Goal: Task Accomplishment & Management: Use online tool/utility

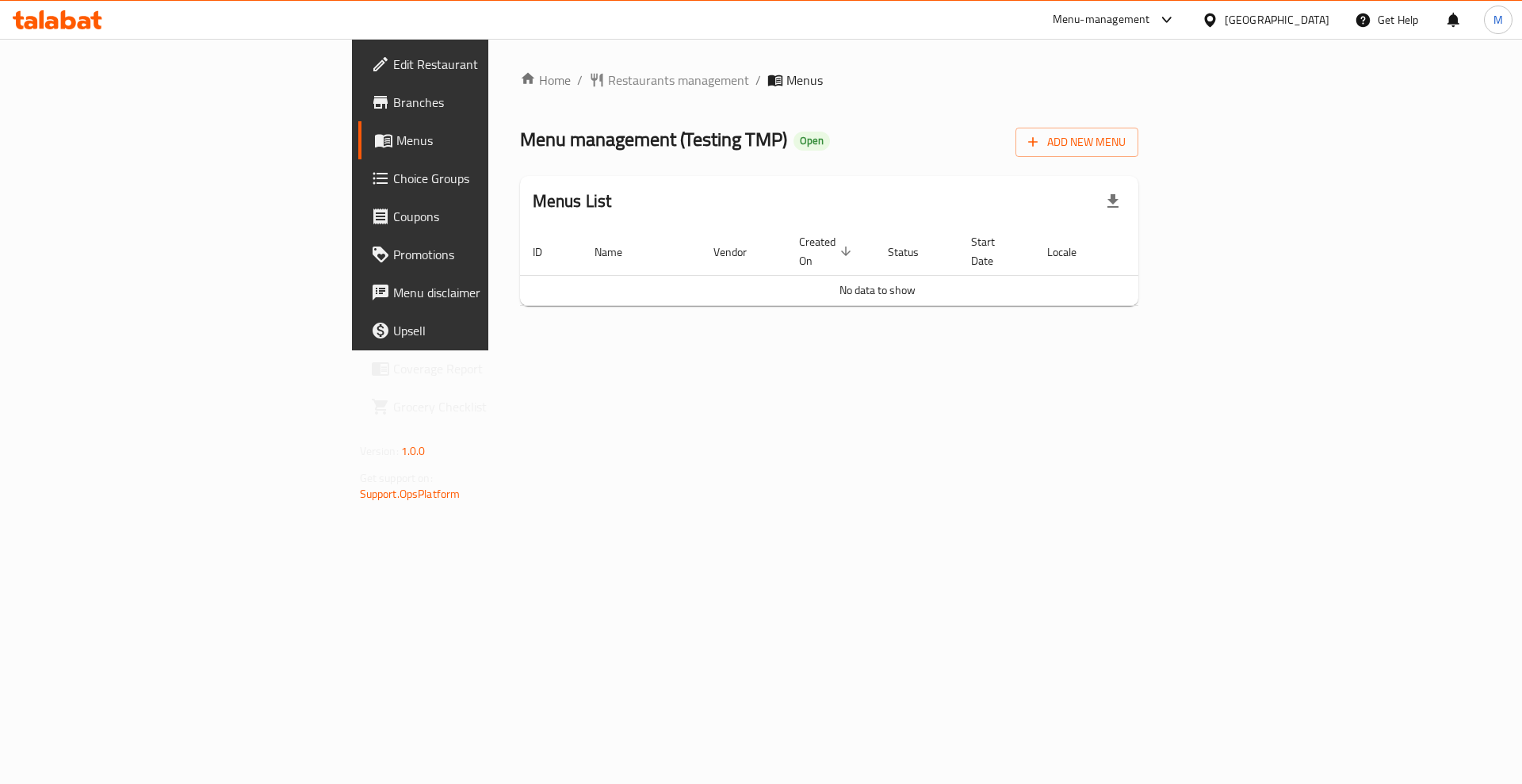
drag, startPoint x: 1291, startPoint y: 406, endPoint x: 1333, endPoint y: 308, distance: 106.6
click at [1171, 350] on div "Home / Restaurants management / Menus Menu management ( Testing TMP ) Open Add …" at bounding box center [829, 194] width 682 height 312
click at [1126, 139] on span "Add New Menu" at bounding box center [1077, 142] width 97 height 20
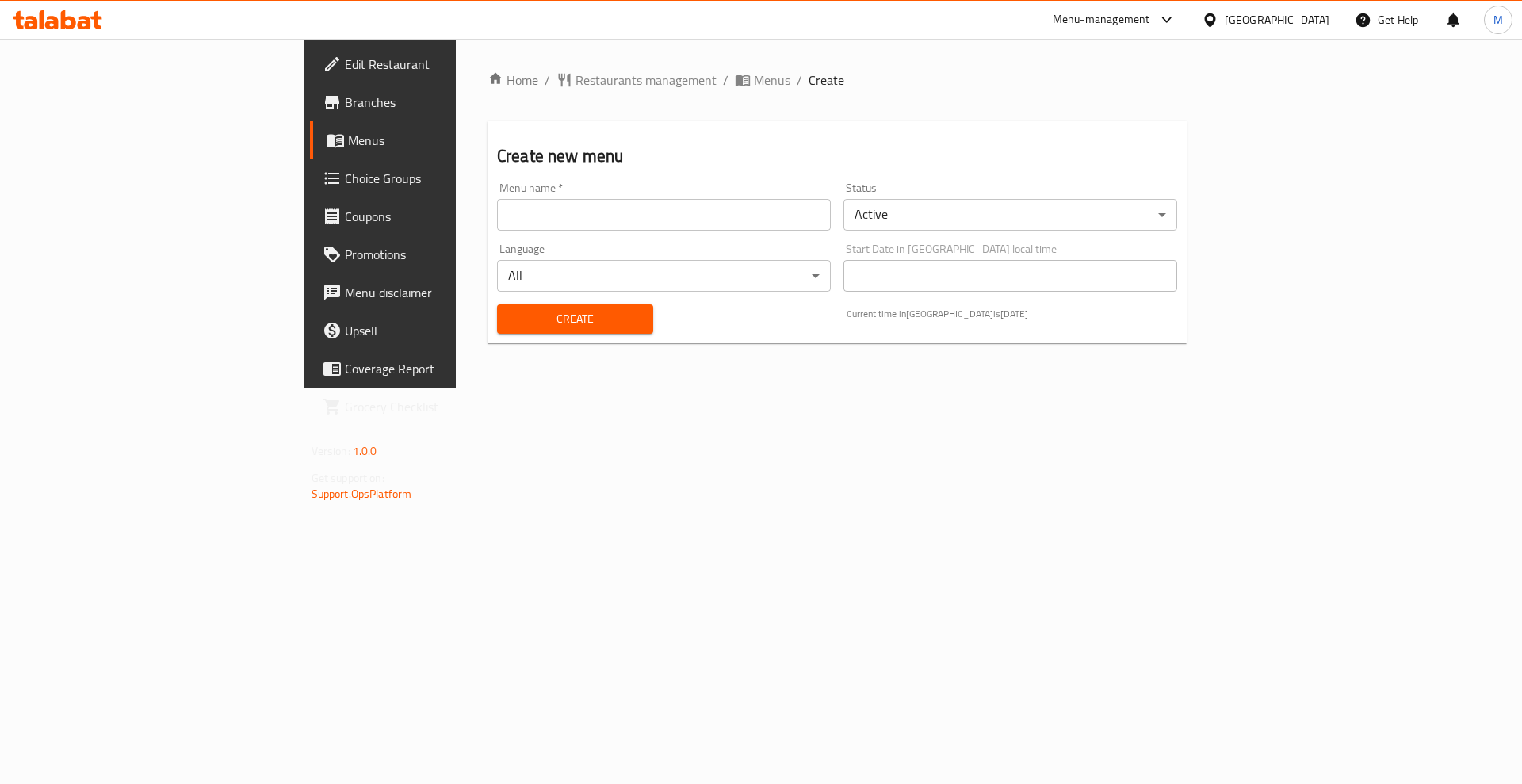
click at [497, 214] on input "text" at bounding box center [664, 214] width 333 height 31
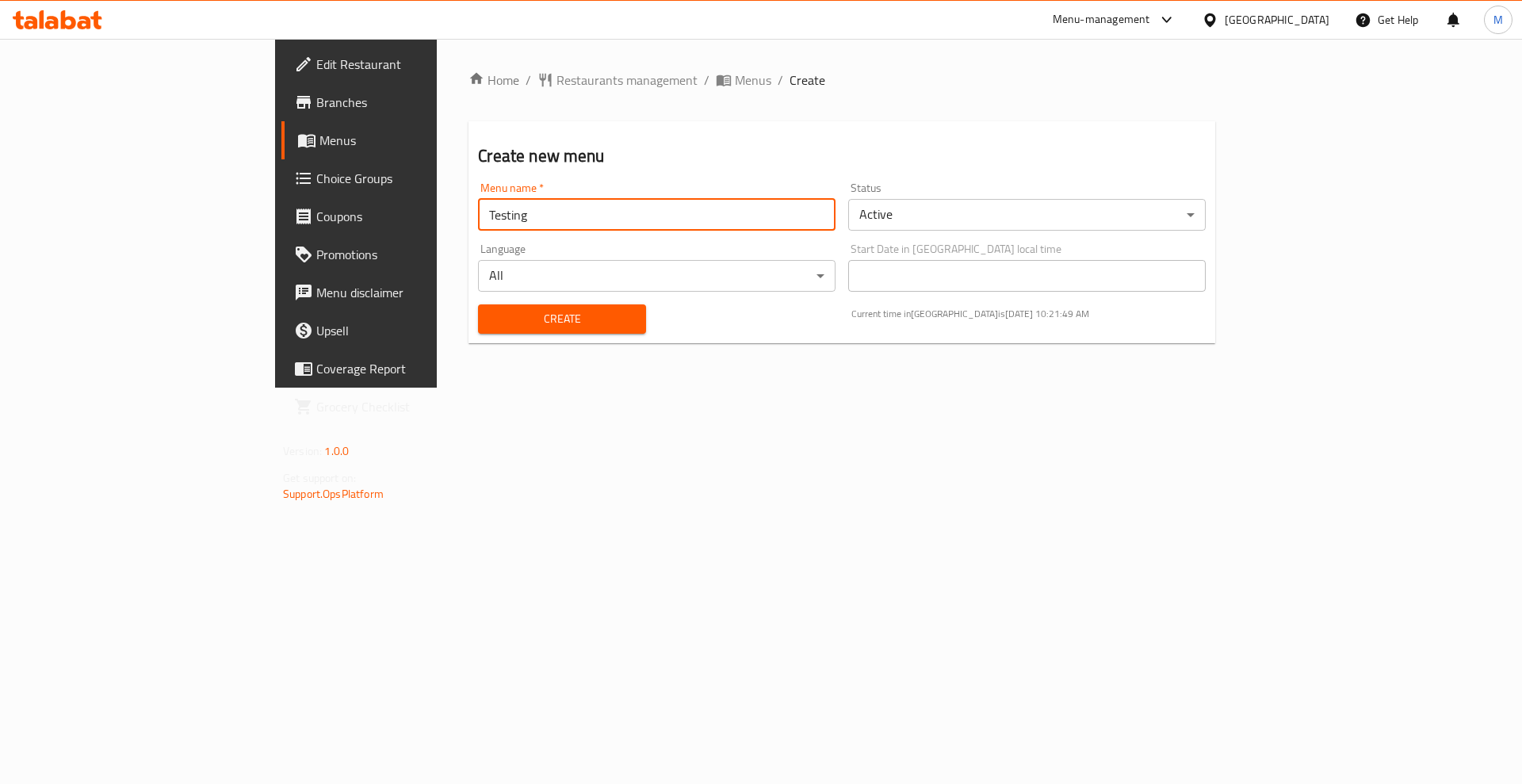
type input "Testing"
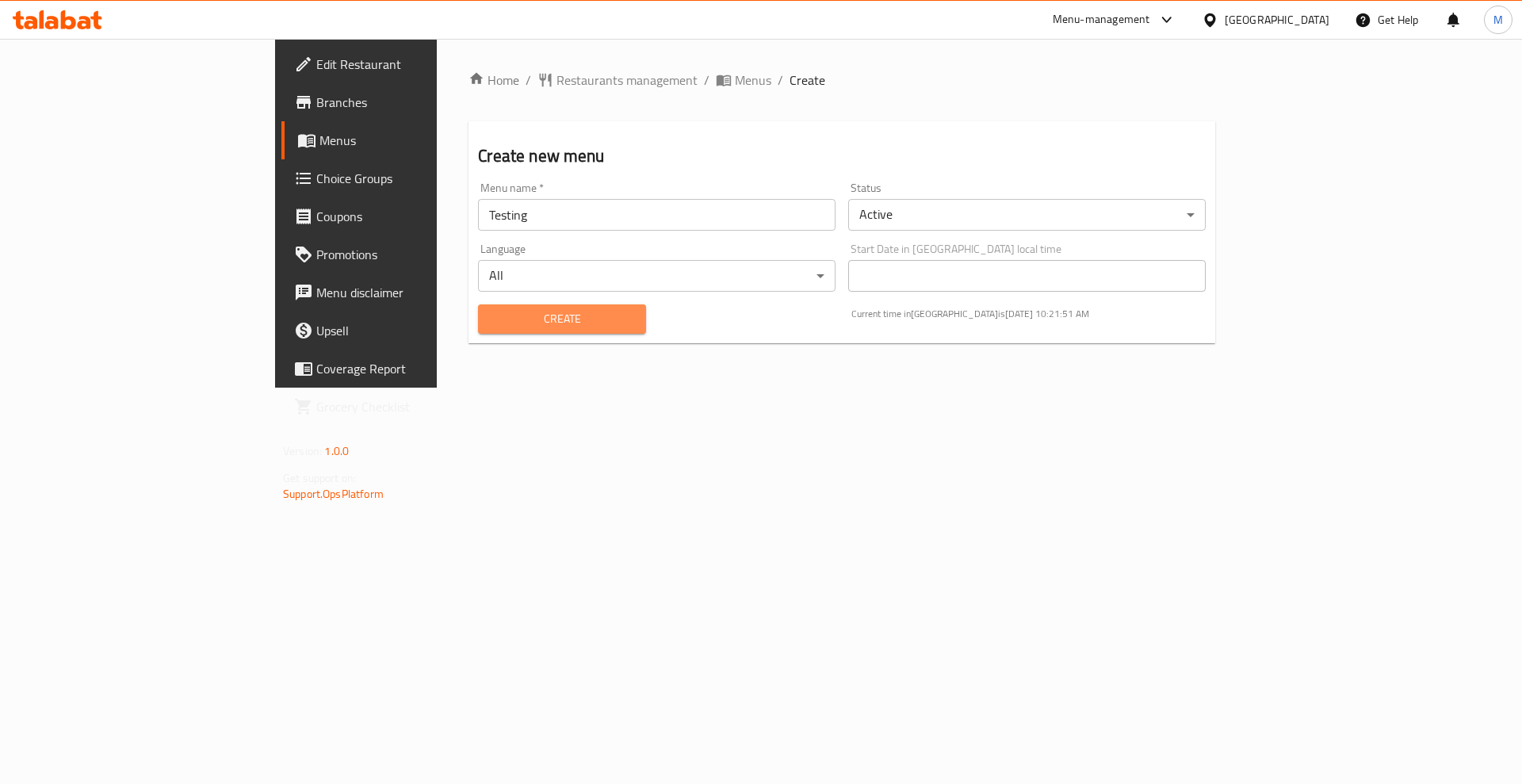
click at [501, 324] on span "Create" at bounding box center [562, 319] width 142 height 20
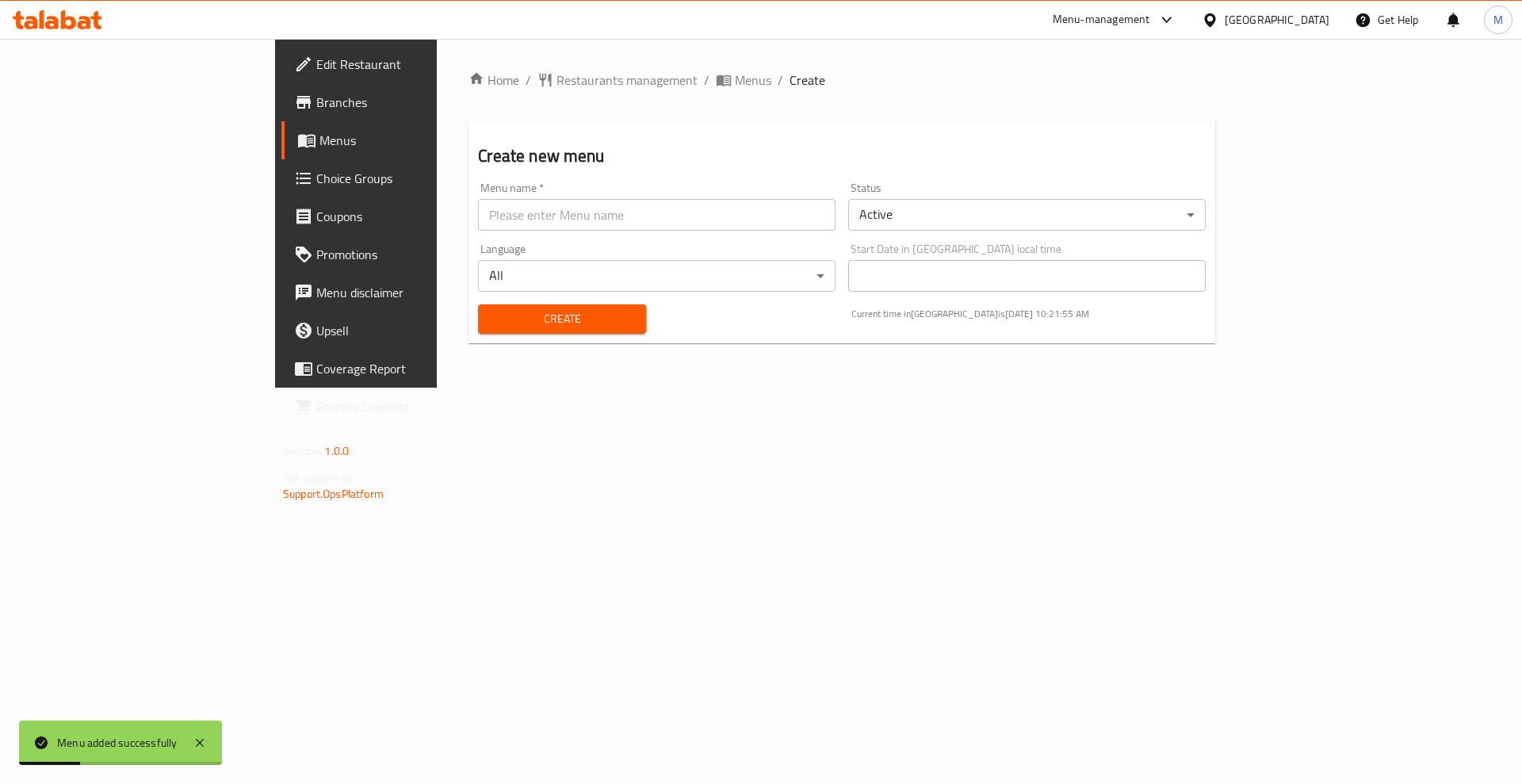
click at [320, 145] on span "Menus" at bounding box center [419, 141] width 198 height 19
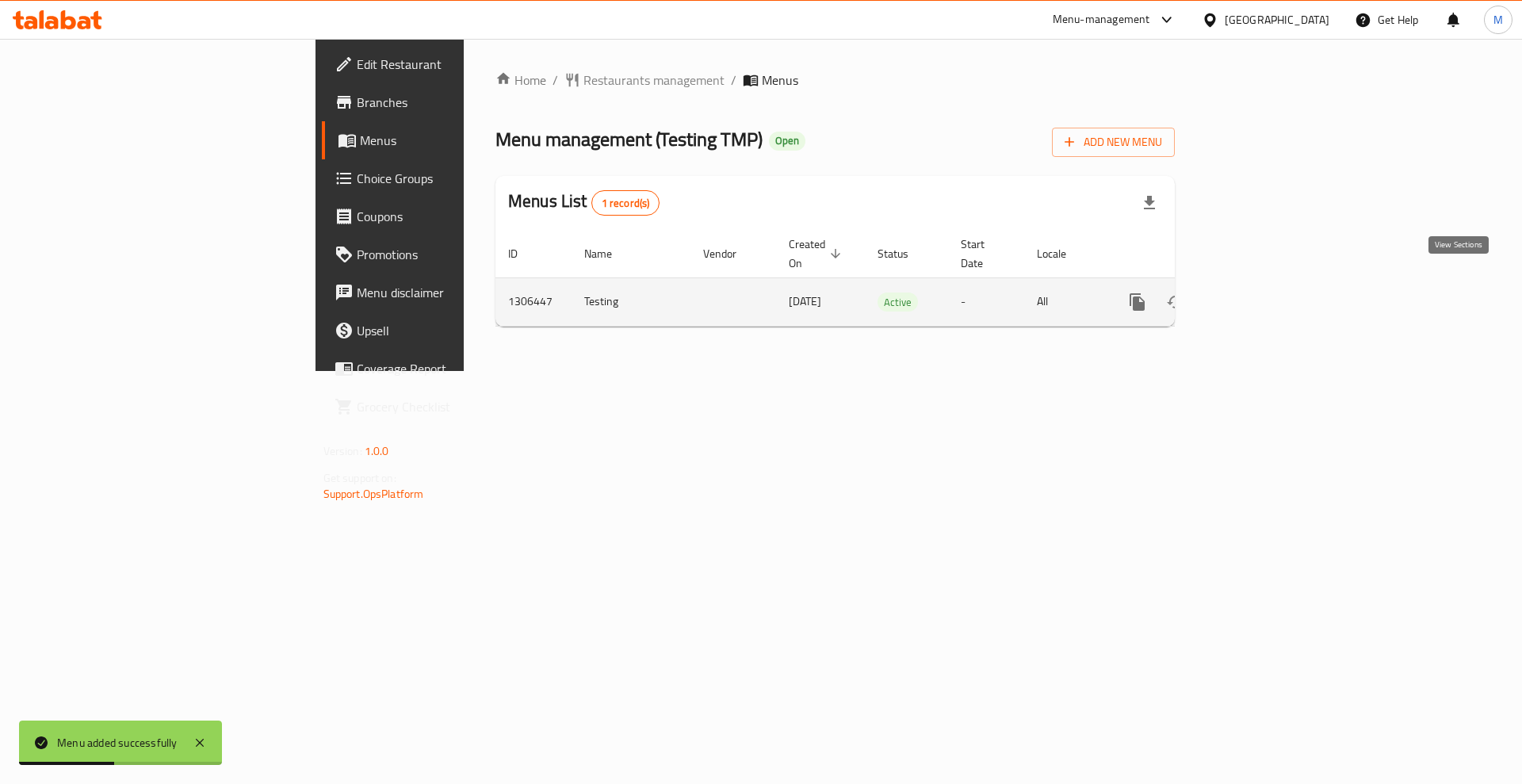
click at [1262, 292] on icon "enhanced table" at bounding box center [1252, 302] width 19 height 19
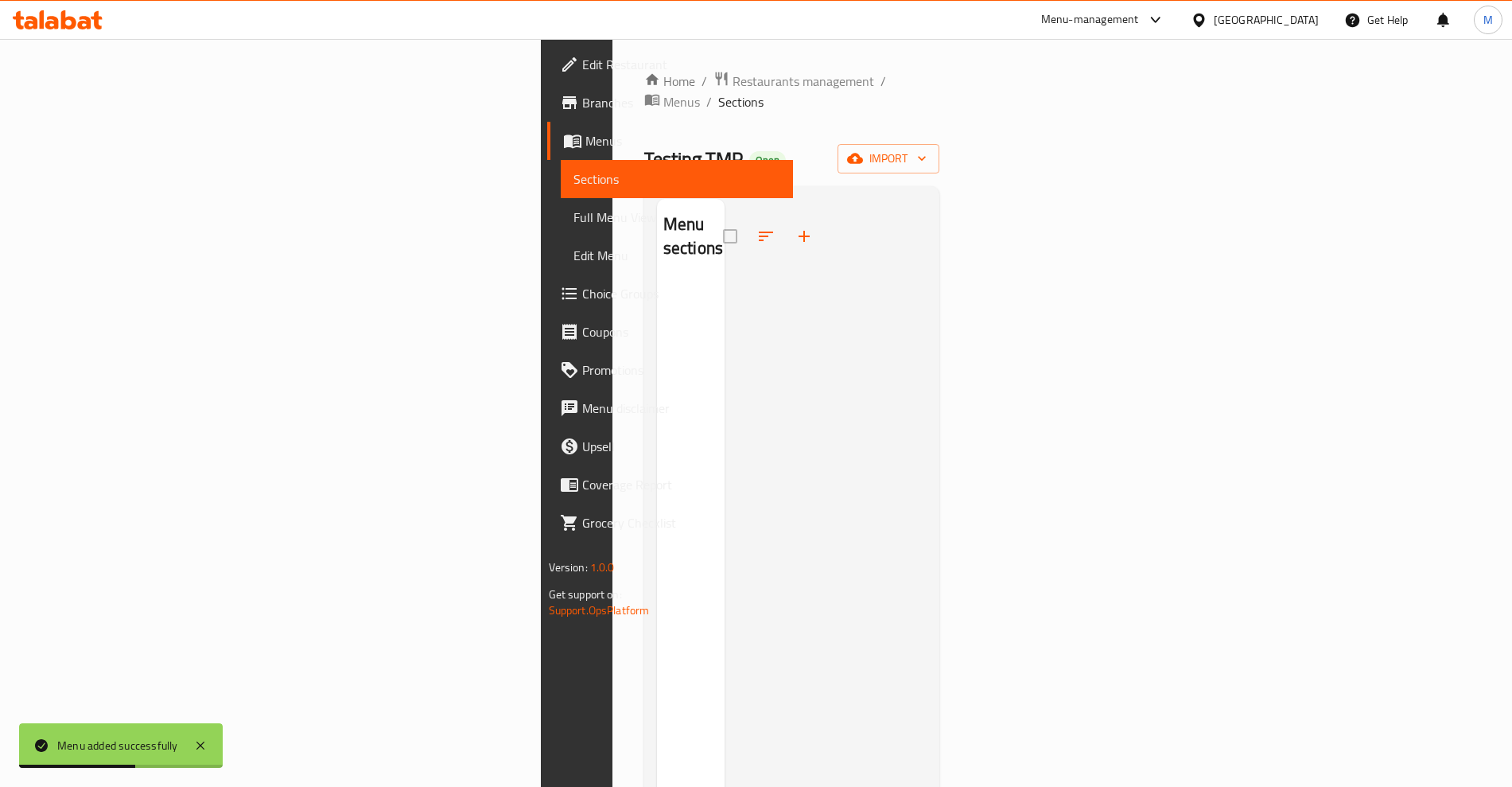
click at [725, 231] on div at bounding box center [826, 593] width 203 height 787
click at [795, 227] on icon "button" at bounding box center [804, 236] width 19 height 19
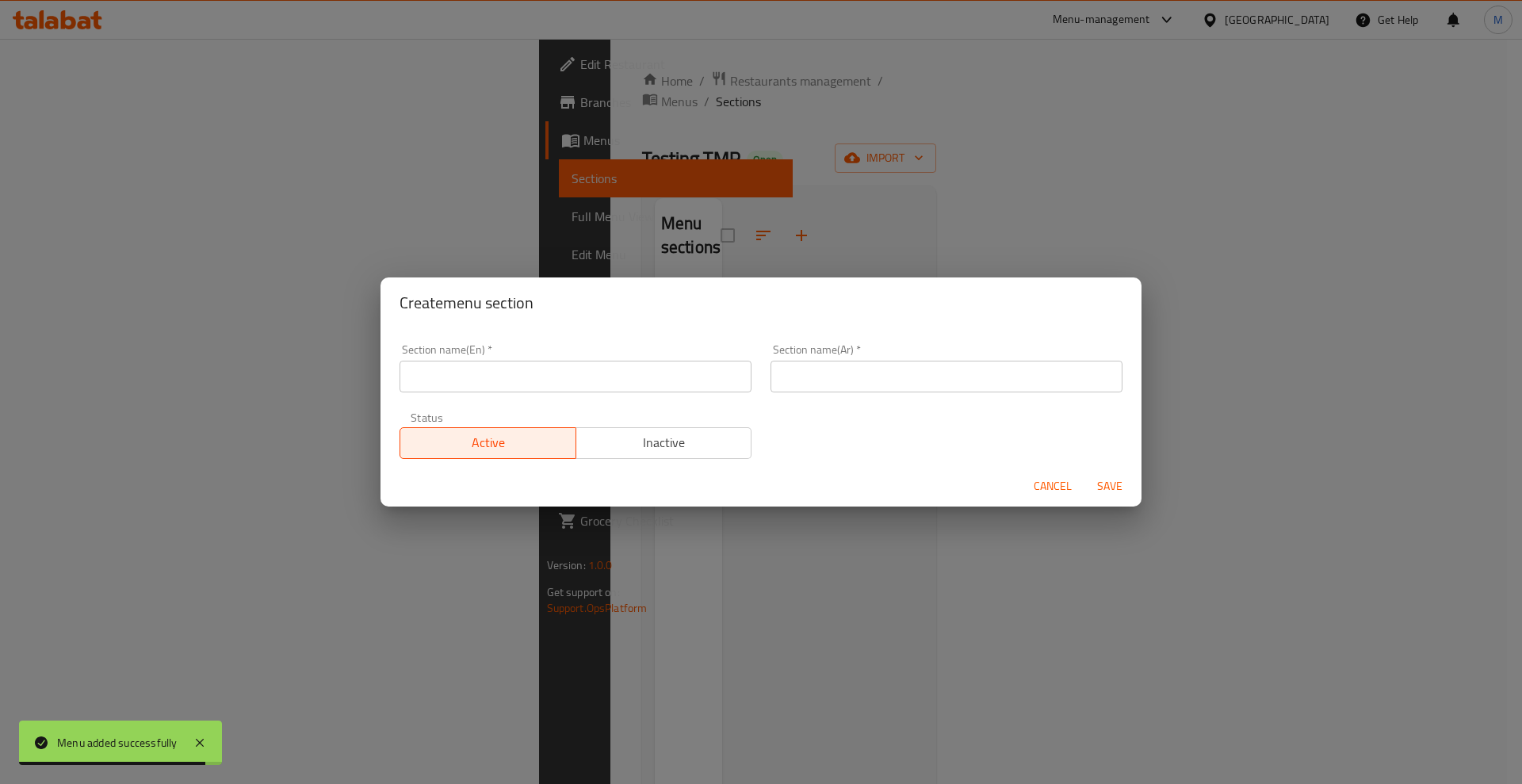
click at [596, 372] on input "text" at bounding box center [575, 376] width 352 height 31
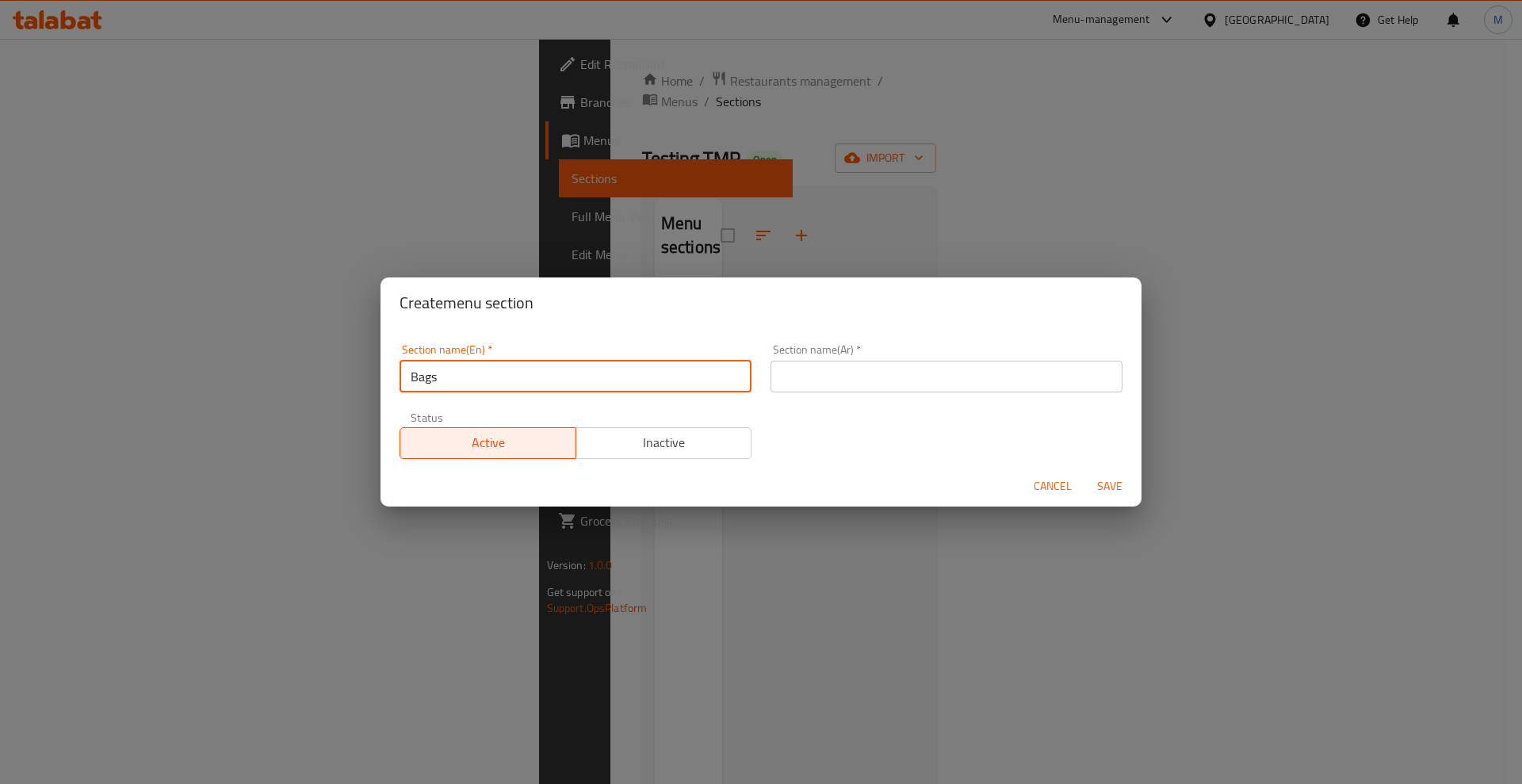
click at [595, 373] on input "Bags" at bounding box center [575, 376] width 352 height 31
click at [595, 374] on input "Bags" at bounding box center [575, 376] width 352 height 31
type input "Tshirts"
click at [832, 381] on input "text" at bounding box center [947, 376] width 352 height 31
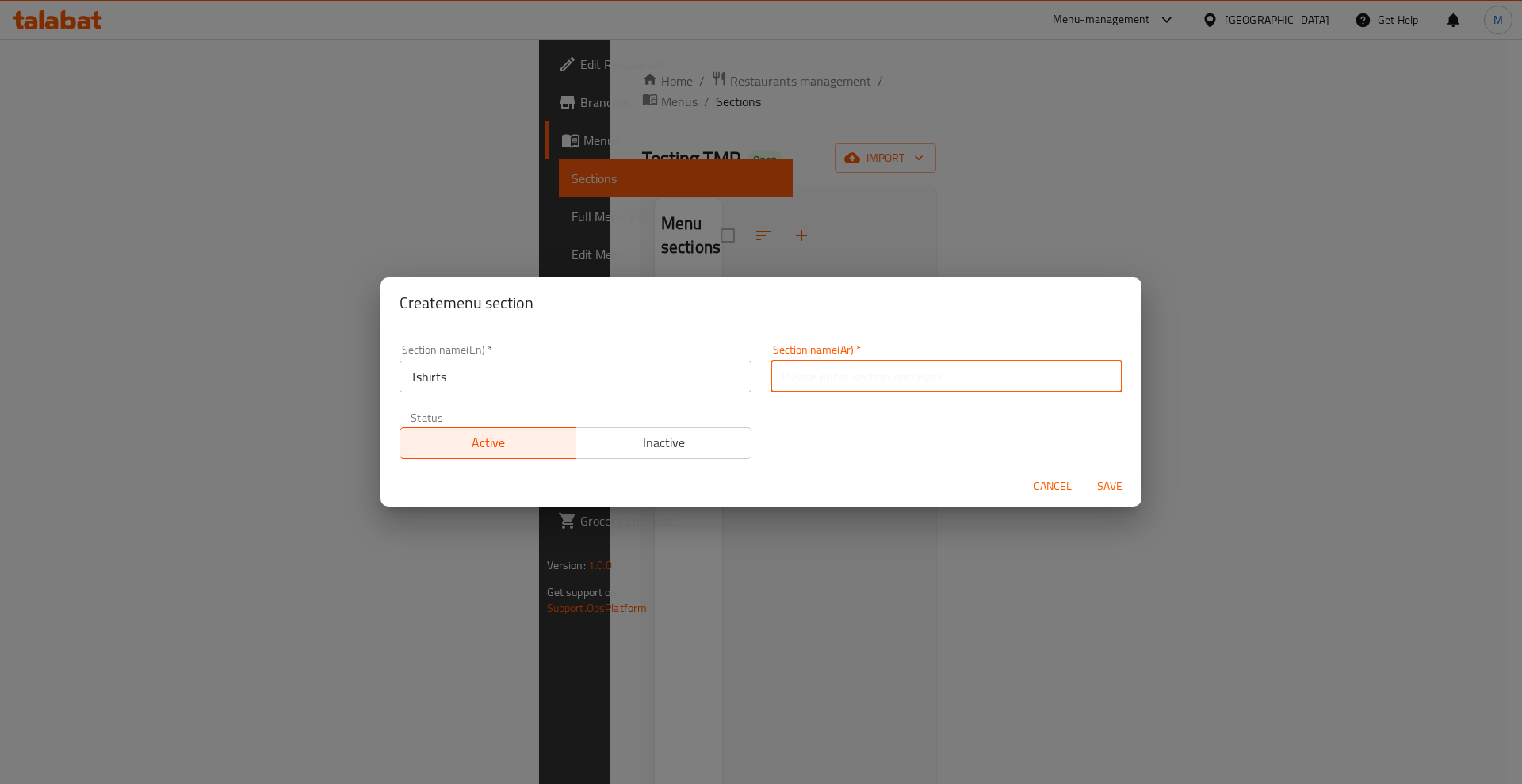
paste input "Tshirts"
type input "Tshirts"
click at [1119, 481] on button "Save" at bounding box center [1110, 486] width 51 height 30
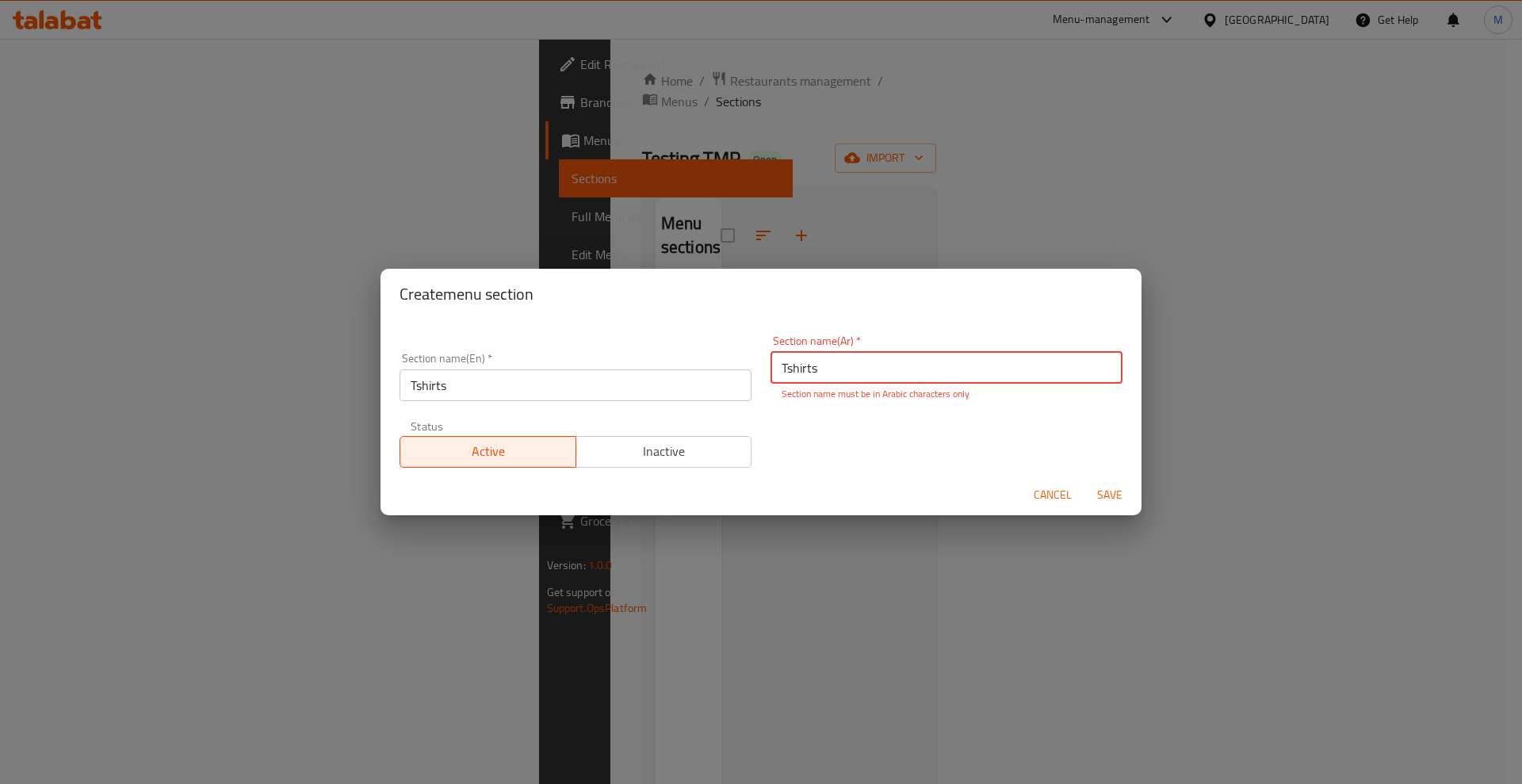
drag, startPoint x: 828, startPoint y: 369, endPoint x: 719, endPoint y: 376, distance: 109.2
click at [719, 375] on div "Section name(En)   * Tshirts Section name(En) * Section name(Ar)   * Tshirts Se…" at bounding box center [760, 401] width 742 height 151
paste input "قميص"
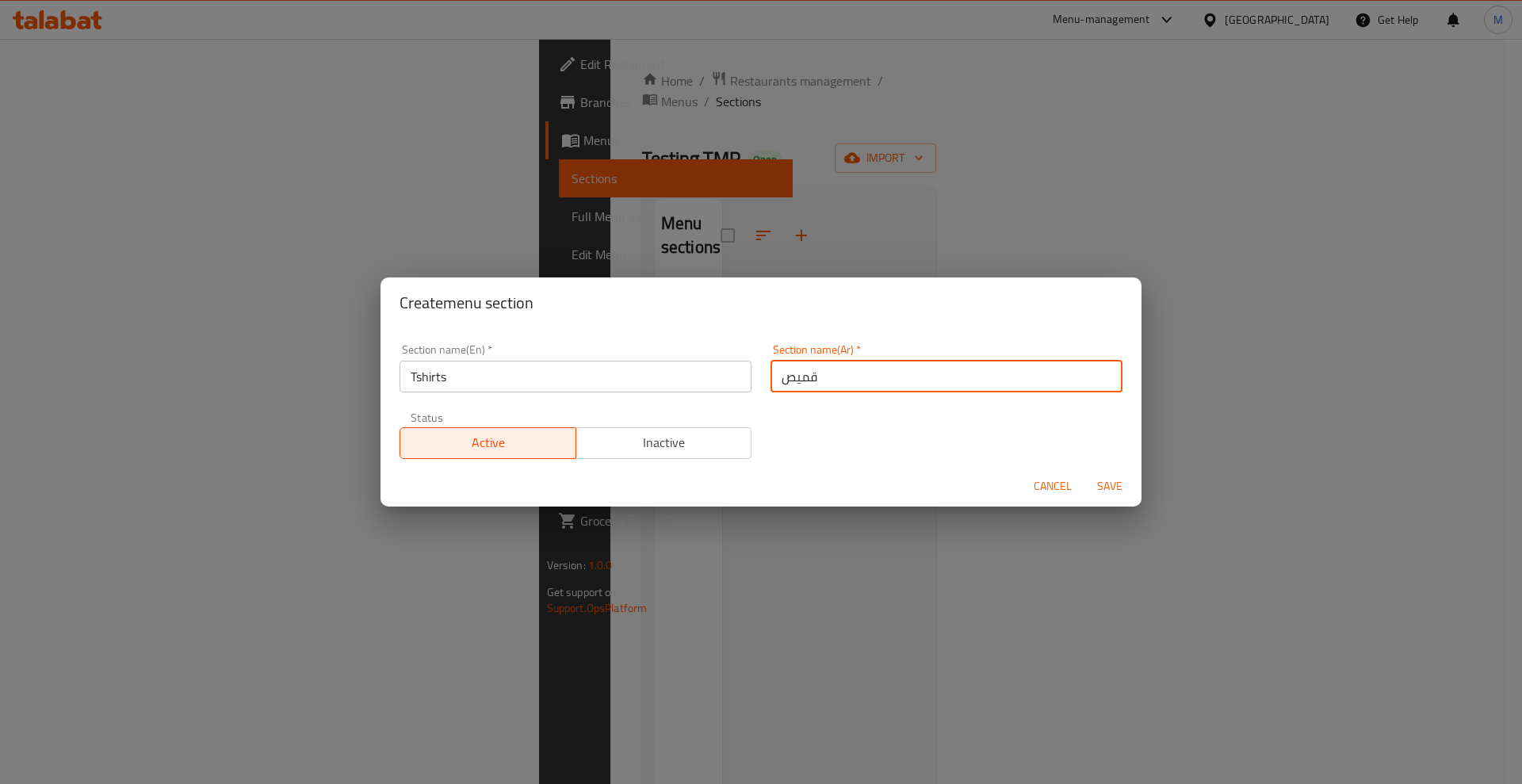
type input "قميص"
click at [1108, 492] on span "Save" at bounding box center [1110, 486] width 38 height 20
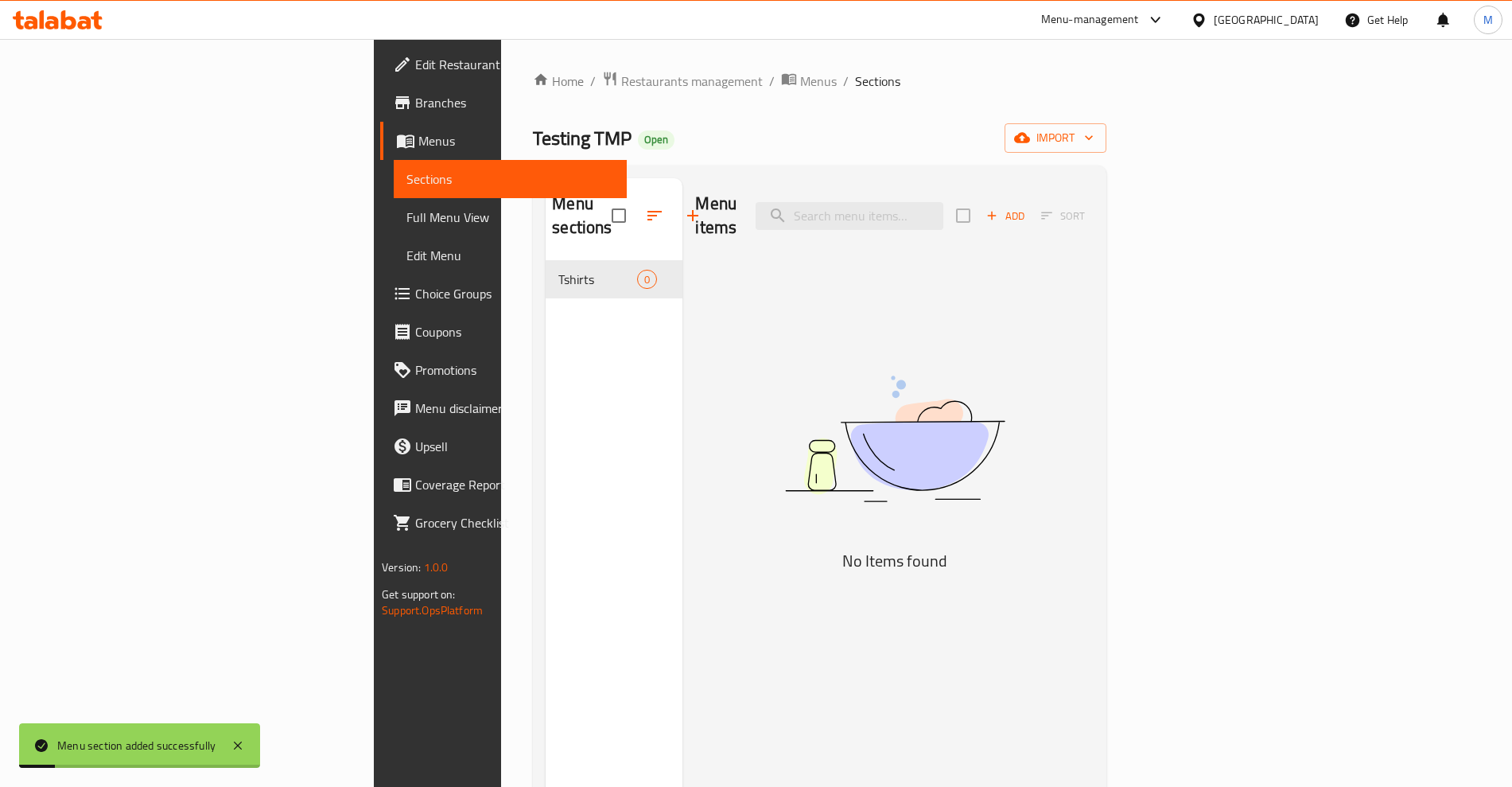
click at [683, 344] on div "Menu items Add Sort No Items found" at bounding box center [887, 572] width 410 height 787
click at [1027, 207] on span "Add" at bounding box center [1004, 216] width 43 height 19
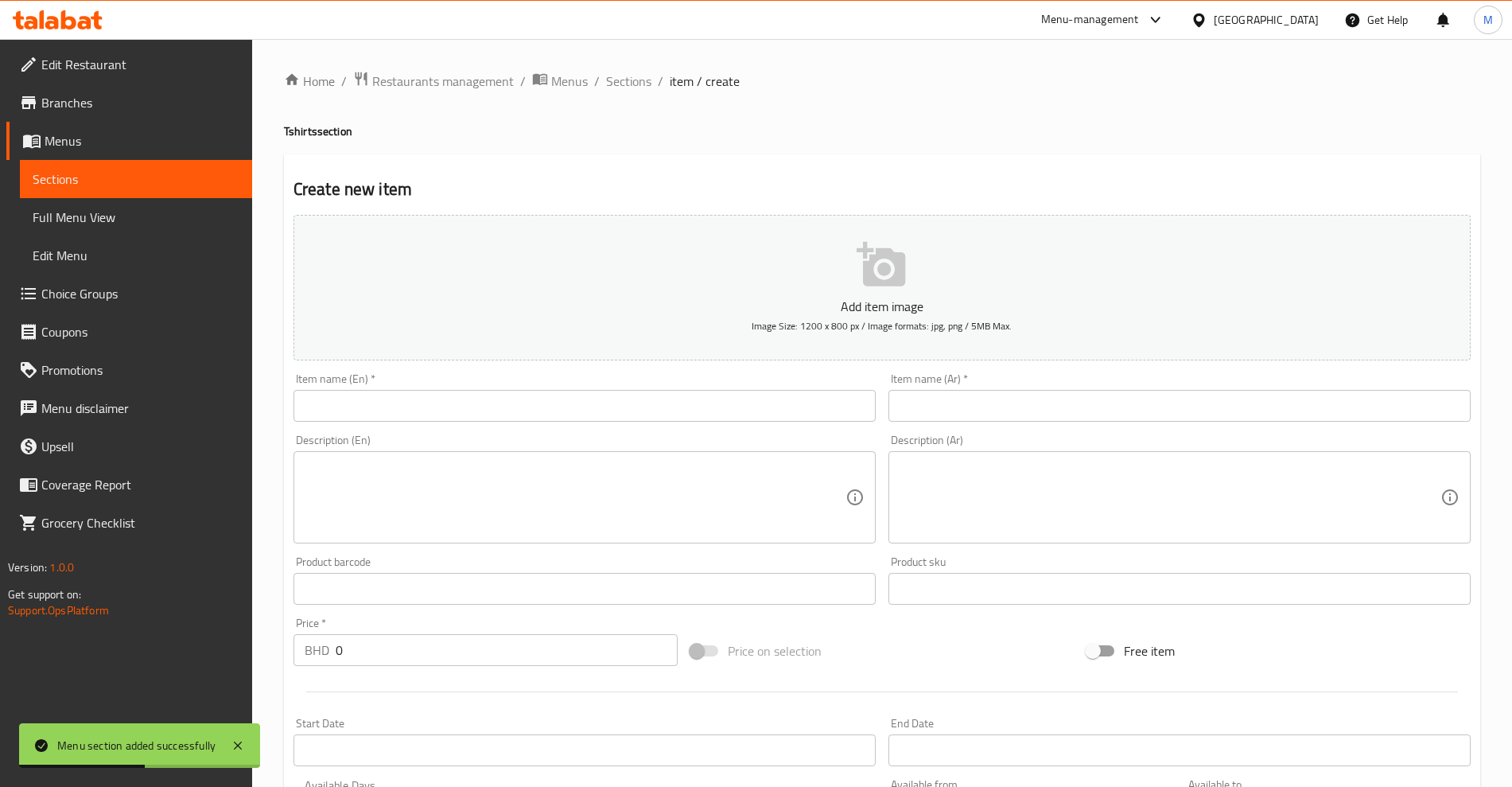
click at [770, 401] on input "text" at bounding box center [584, 405] width 582 height 31
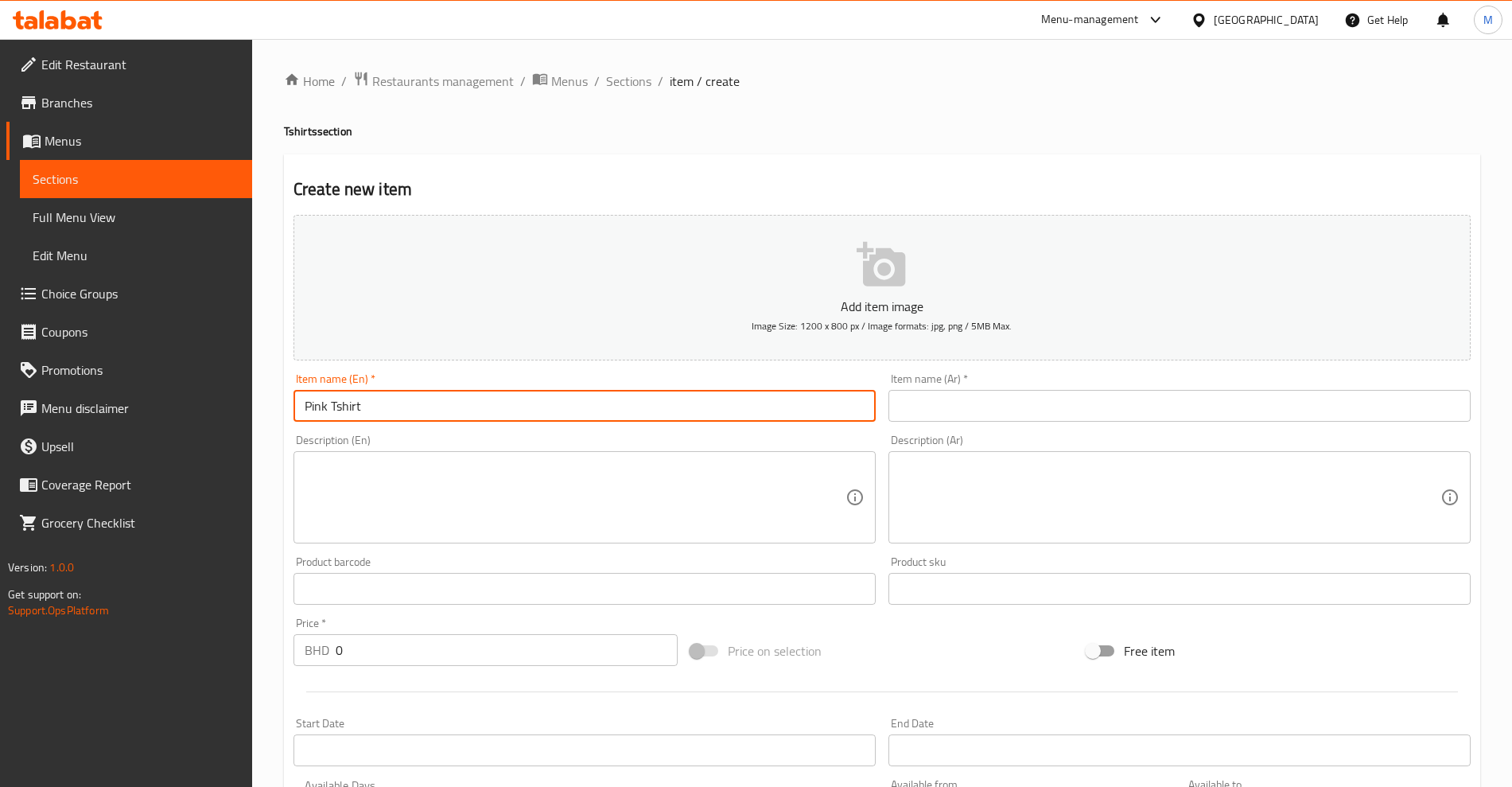
type input "Pink Tshirt"
click at [1075, 398] on input "text" at bounding box center [1179, 405] width 582 height 31
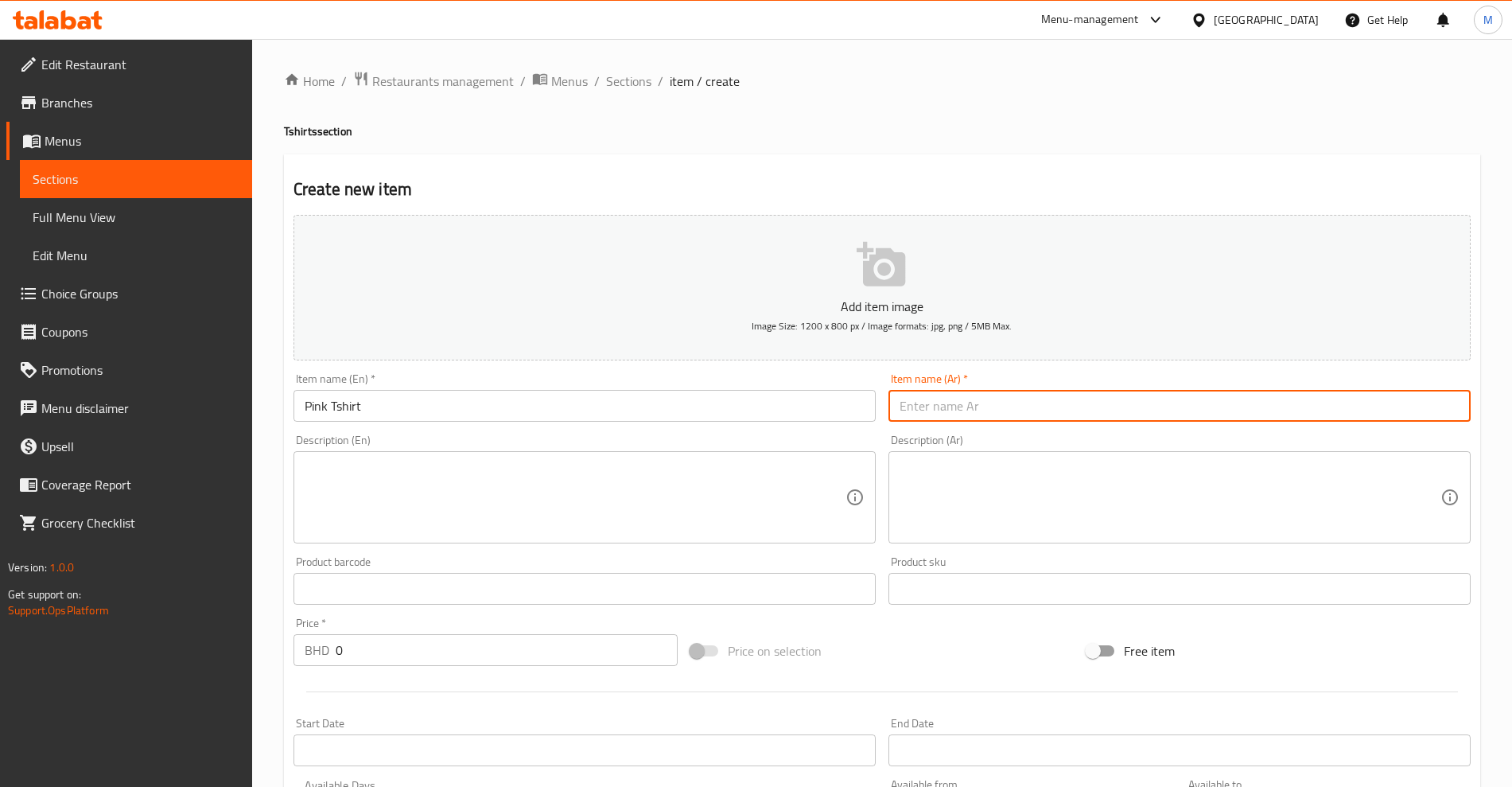
paste input "قميص"
type input "قميص"
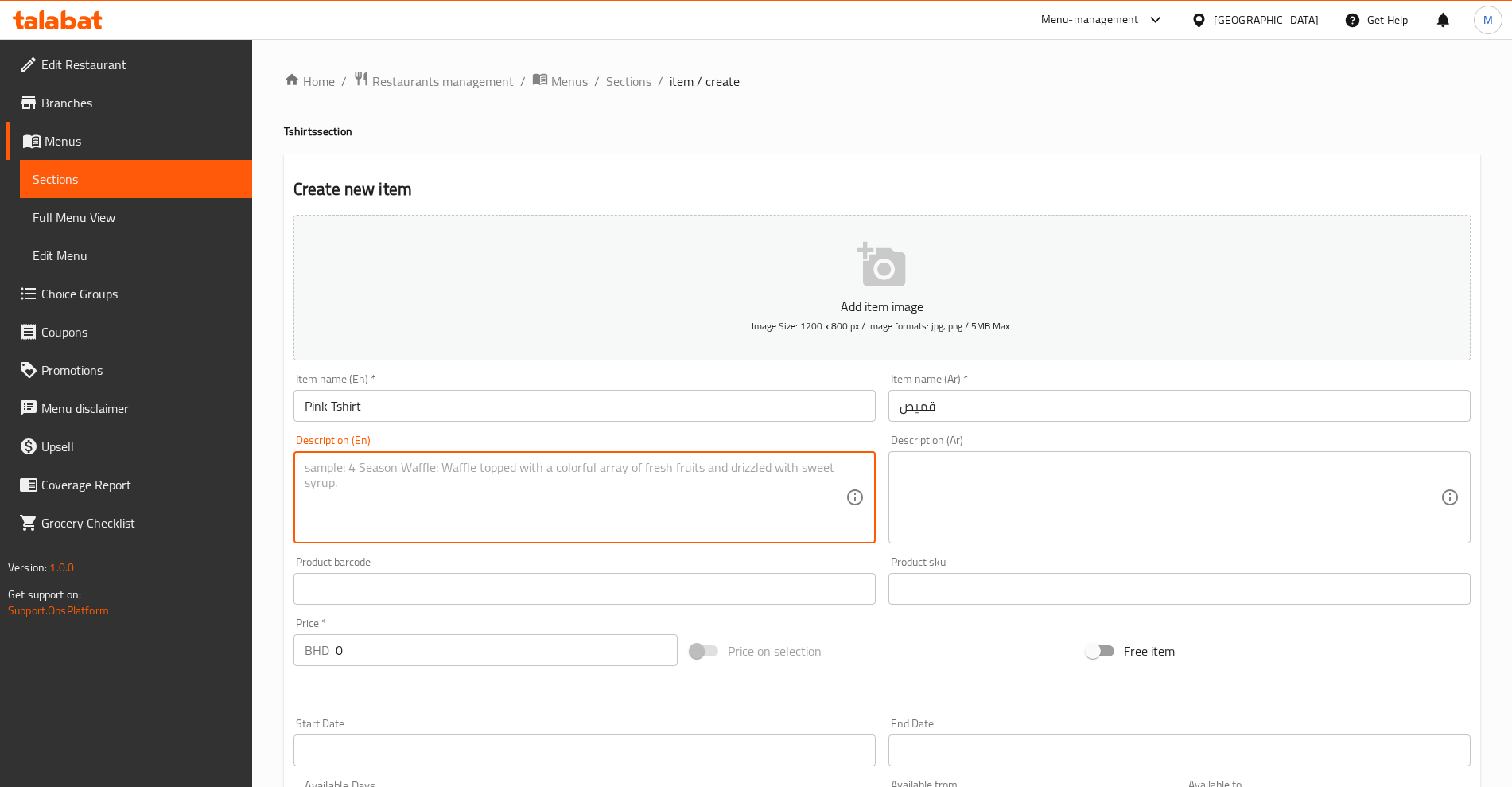
click at [612, 509] on textarea at bounding box center [575, 498] width 541 height 76
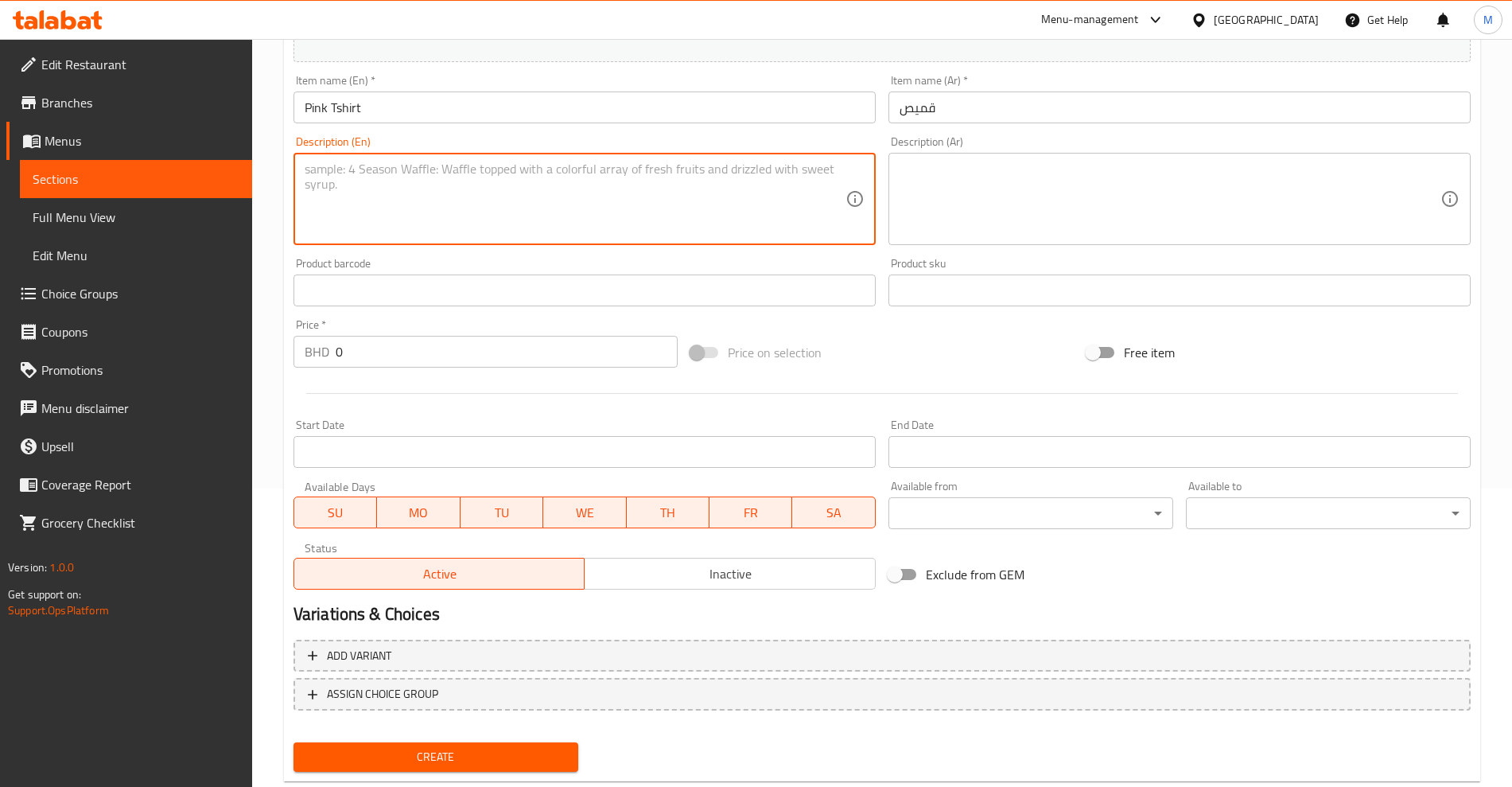
click at [396, 360] on input "0" at bounding box center [506, 351] width 342 height 31
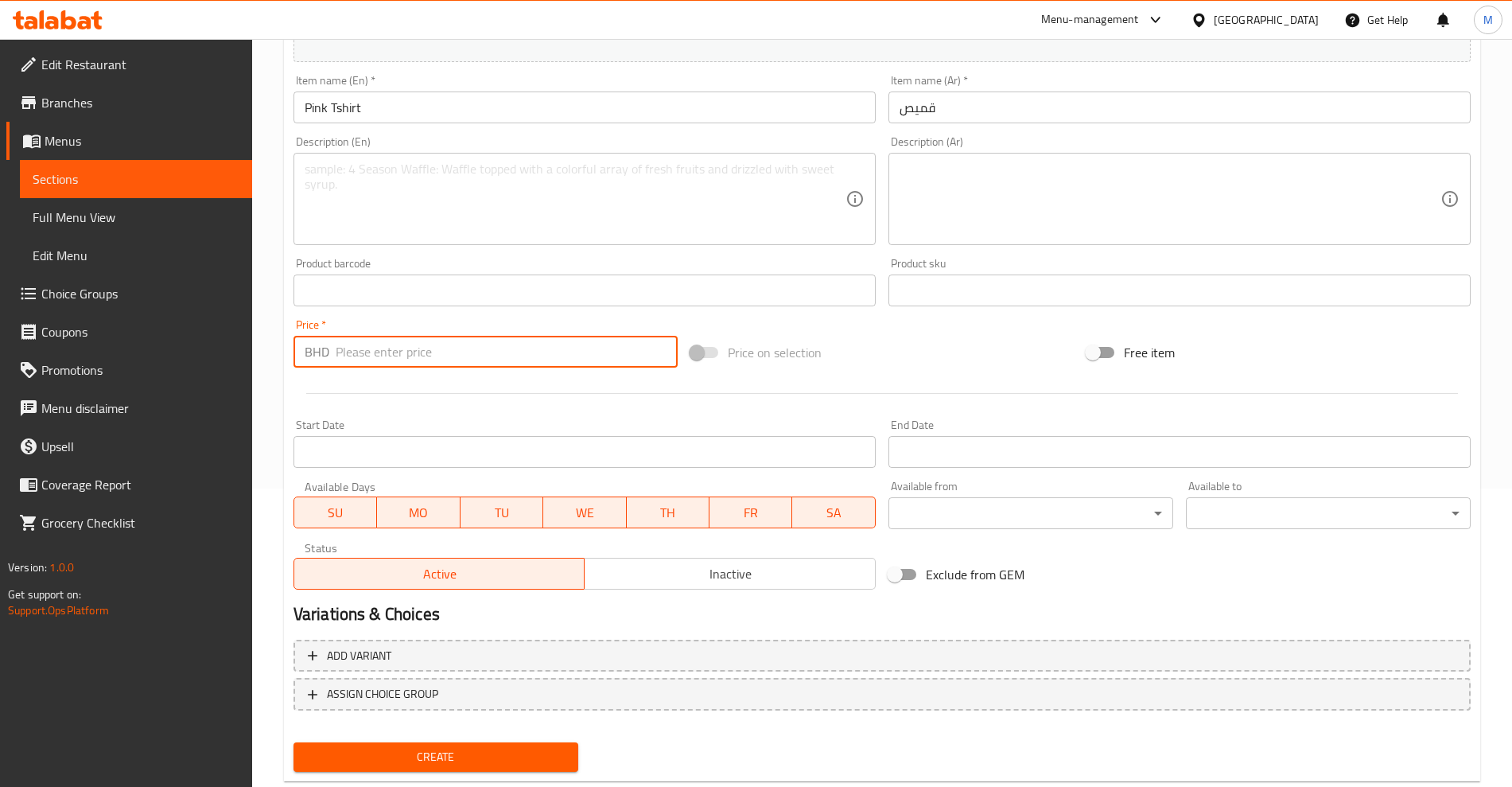
type input "1"
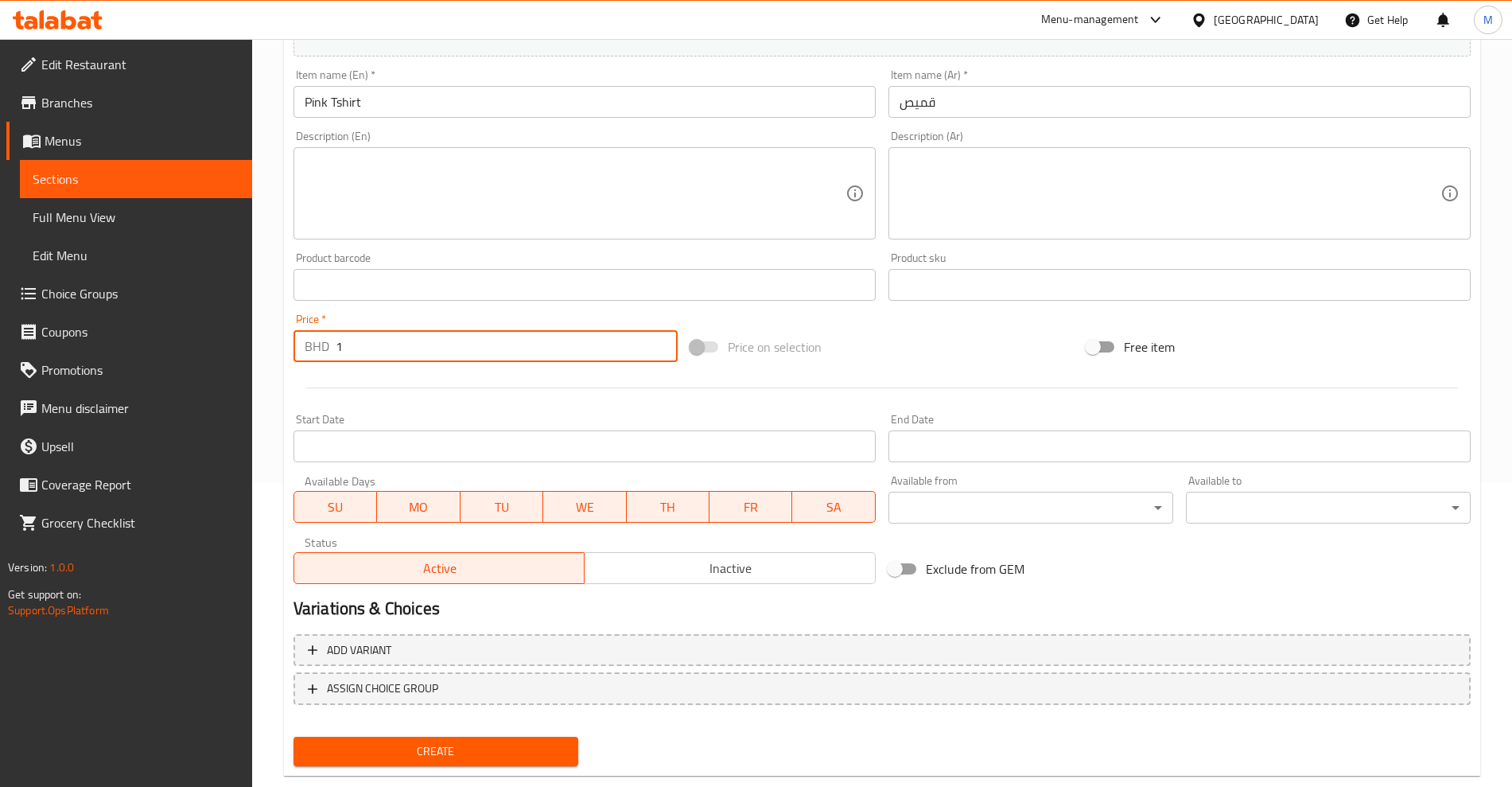
scroll to position [337, 0]
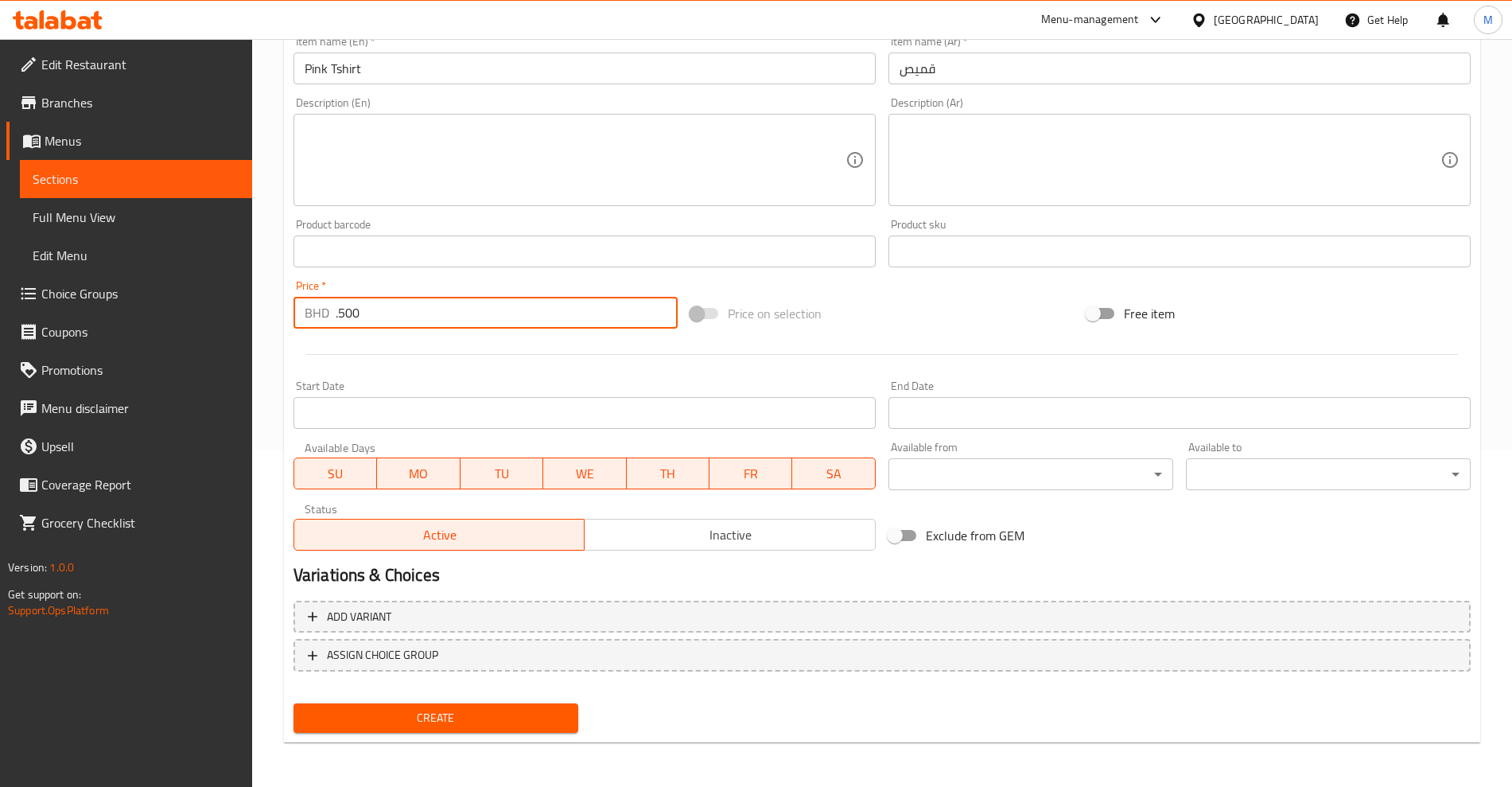
click at [333, 318] on div "BHD .500 Price *" at bounding box center [485, 312] width 384 height 31
click at [337, 309] on input ".500" at bounding box center [506, 312] width 342 height 31
type input "0.500"
click at [413, 725] on span "Create" at bounding box center [436, 718] width 260 height 20
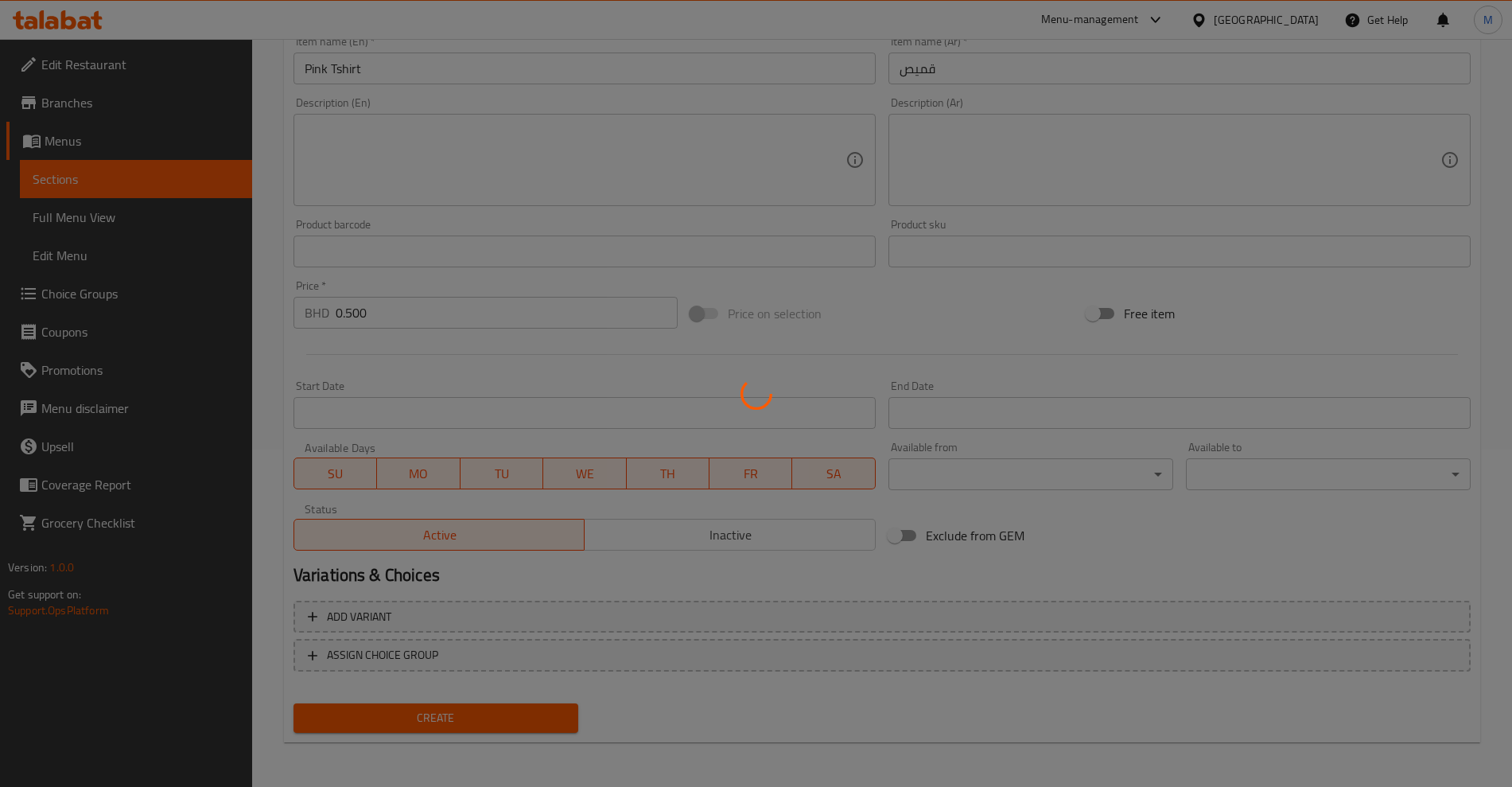
type input "0"
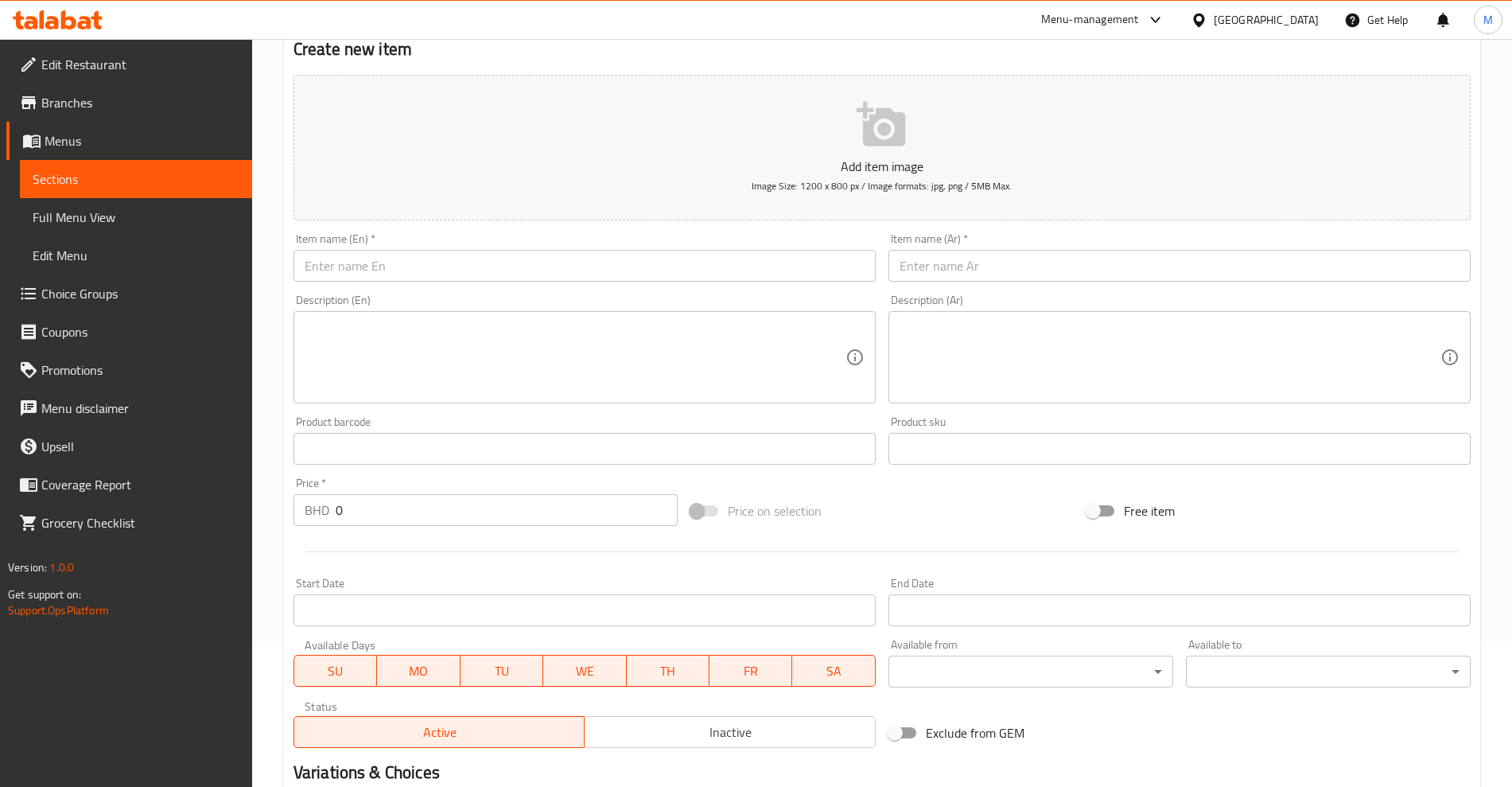
scroll to position [139, 0]
click at [80, 168] on link "Sections" at bounding box center [136, 178] width 232 height 38
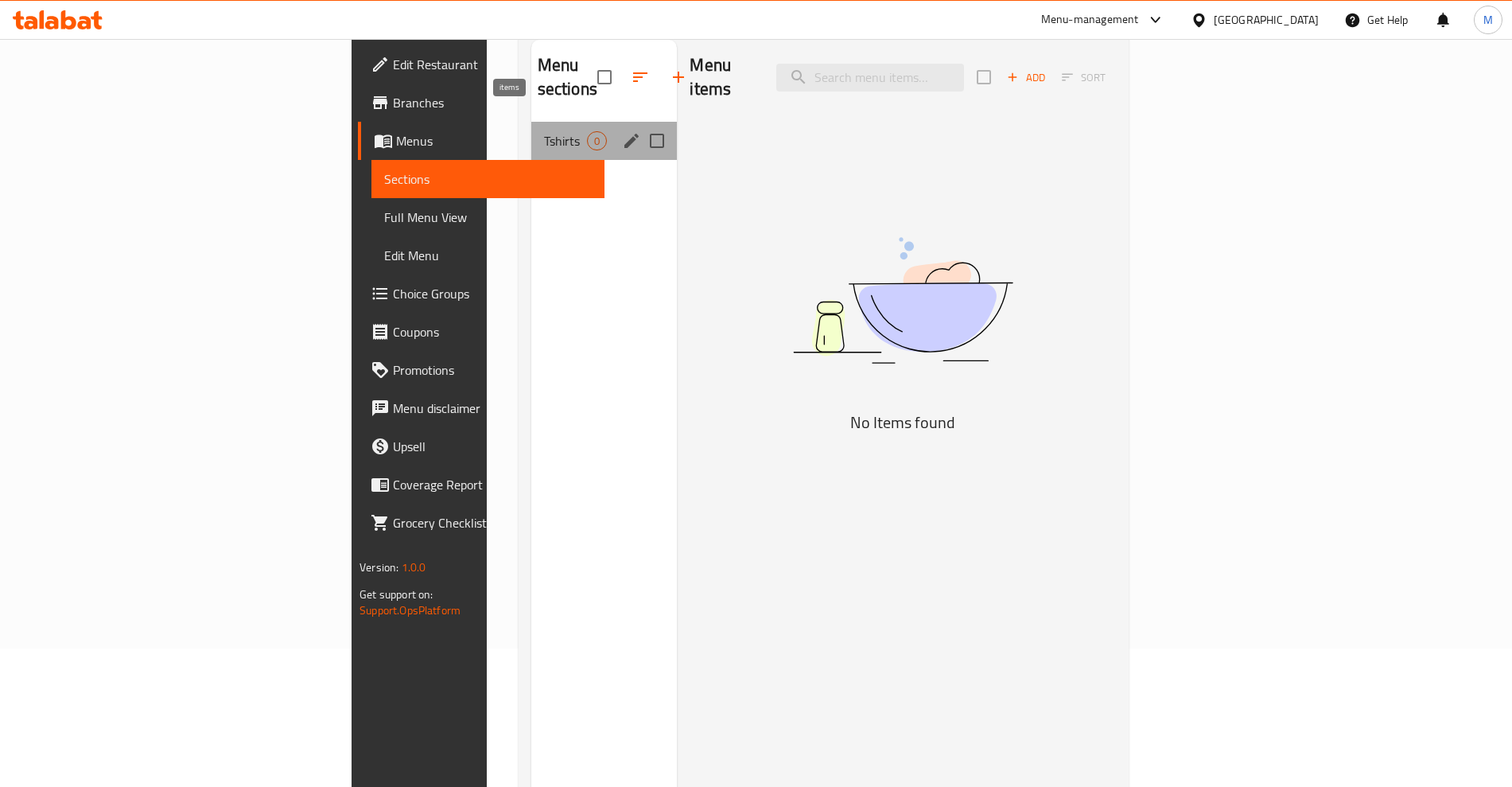
click at [588, 134] on span "0" at bounding box center [596, 141] width 19 height 15
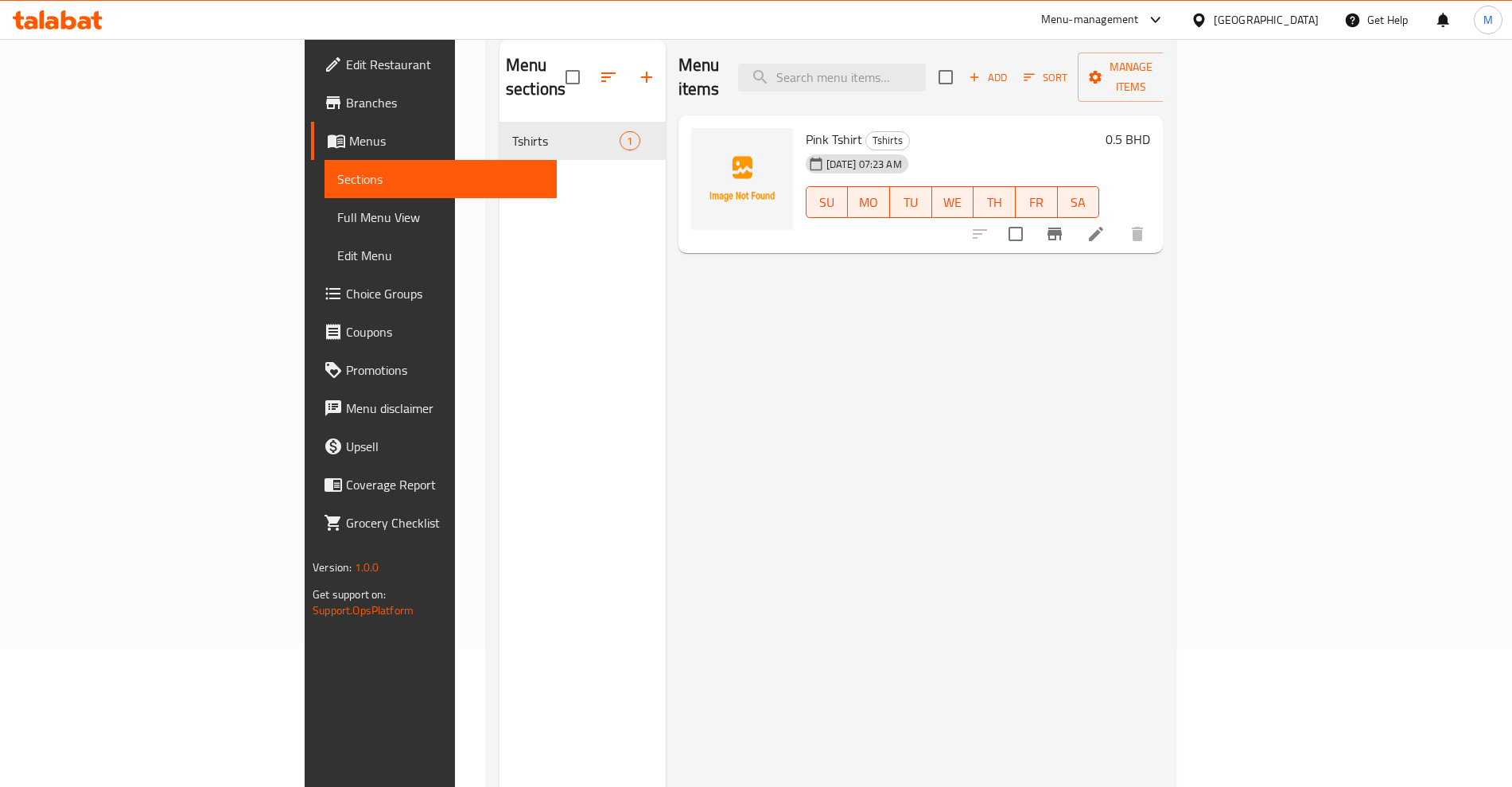
click at [966, 326] on div "Menu items Add Sort Manage items Pink Tshirt Tshirts [DATE] 07:23 AM SU MO TU W…" at bounding box center [915, 433] width 498 height 787
click at [1009, 69] on span "Add" at bounding box center [987, 77] width 43 height 19
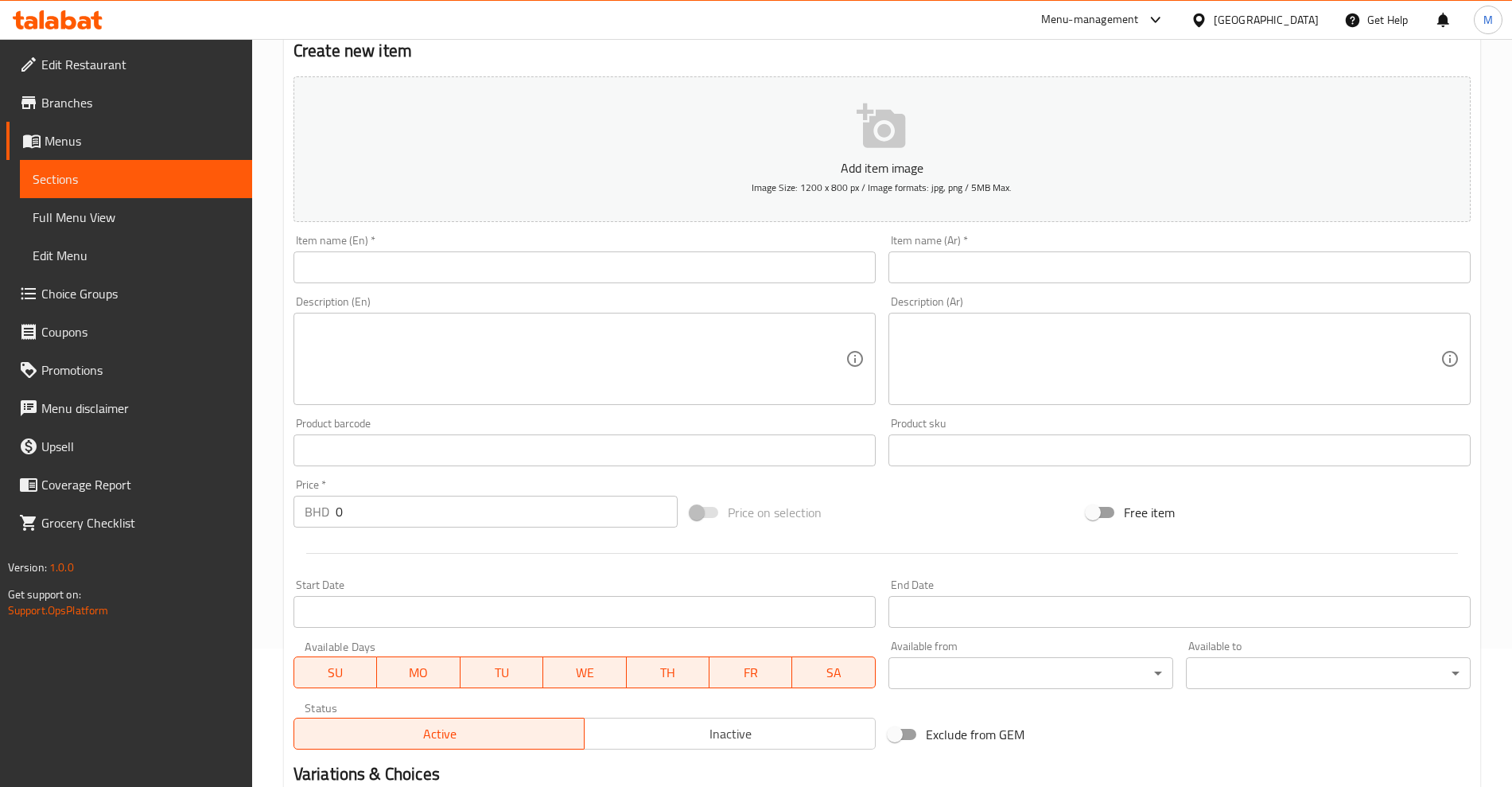
click at [641, 261] on input "text" at bounding box center [584, 267] width 582 height 31
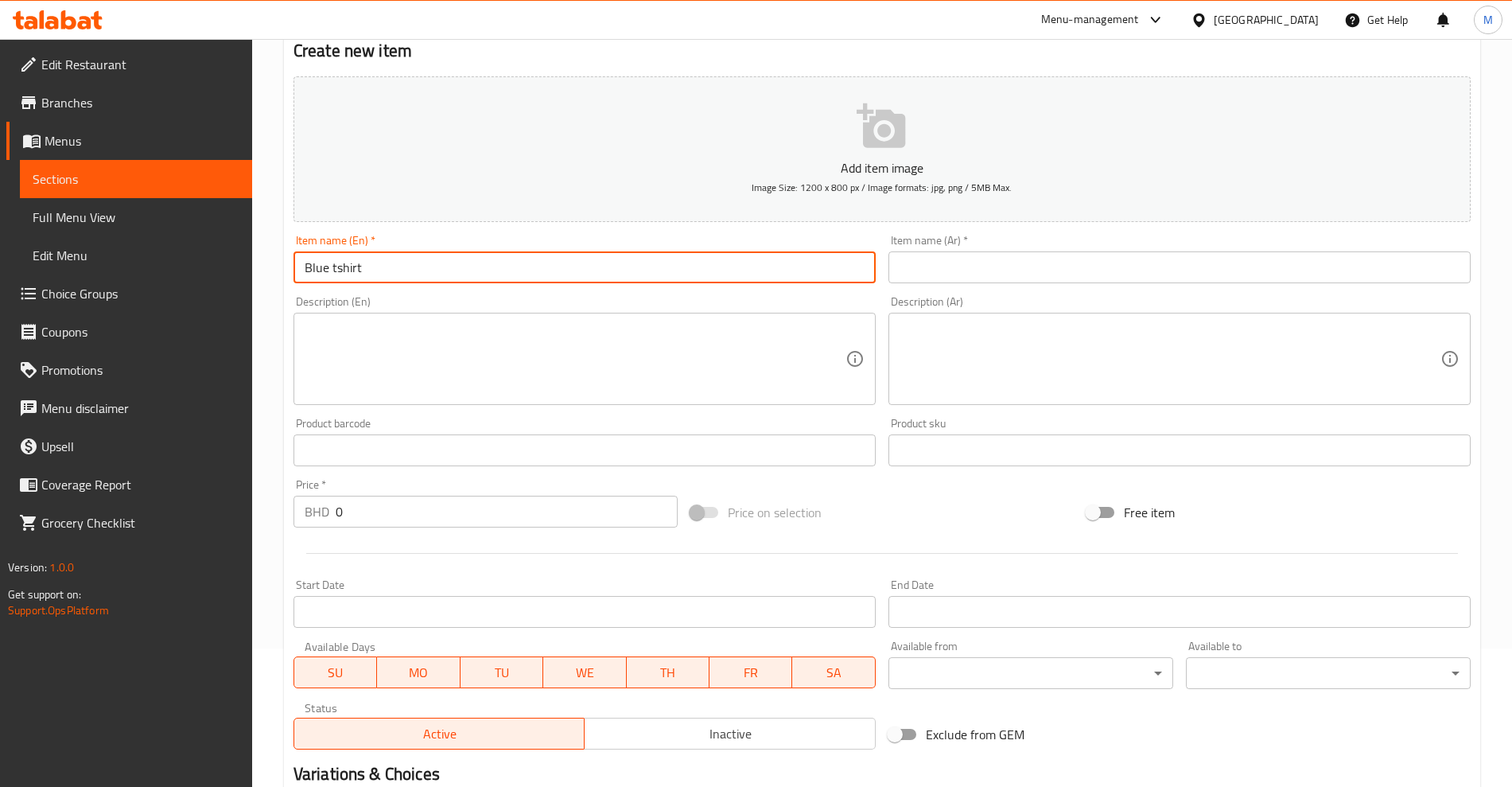
type input "Blue tshirt"
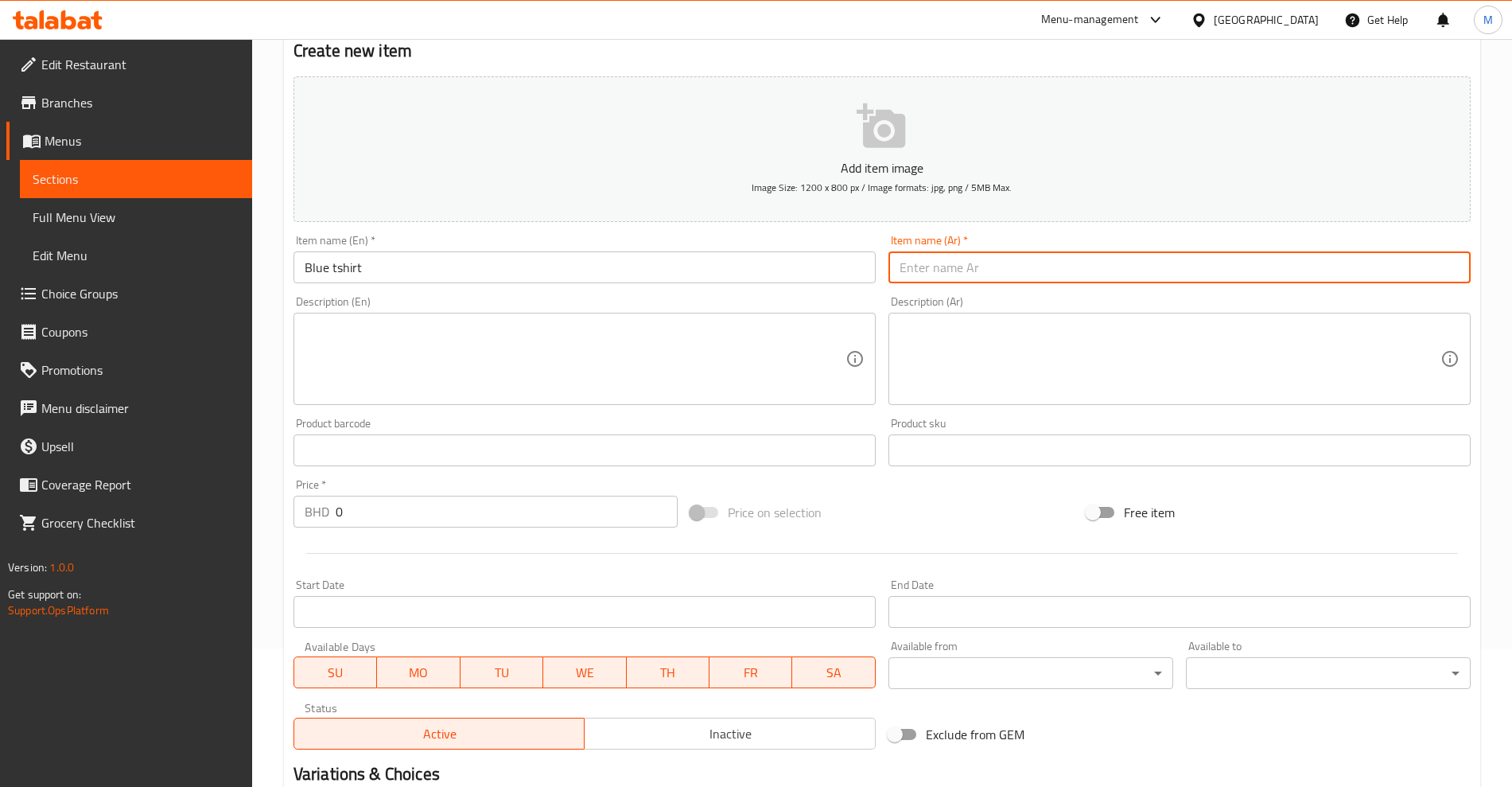
paste input "قميص"
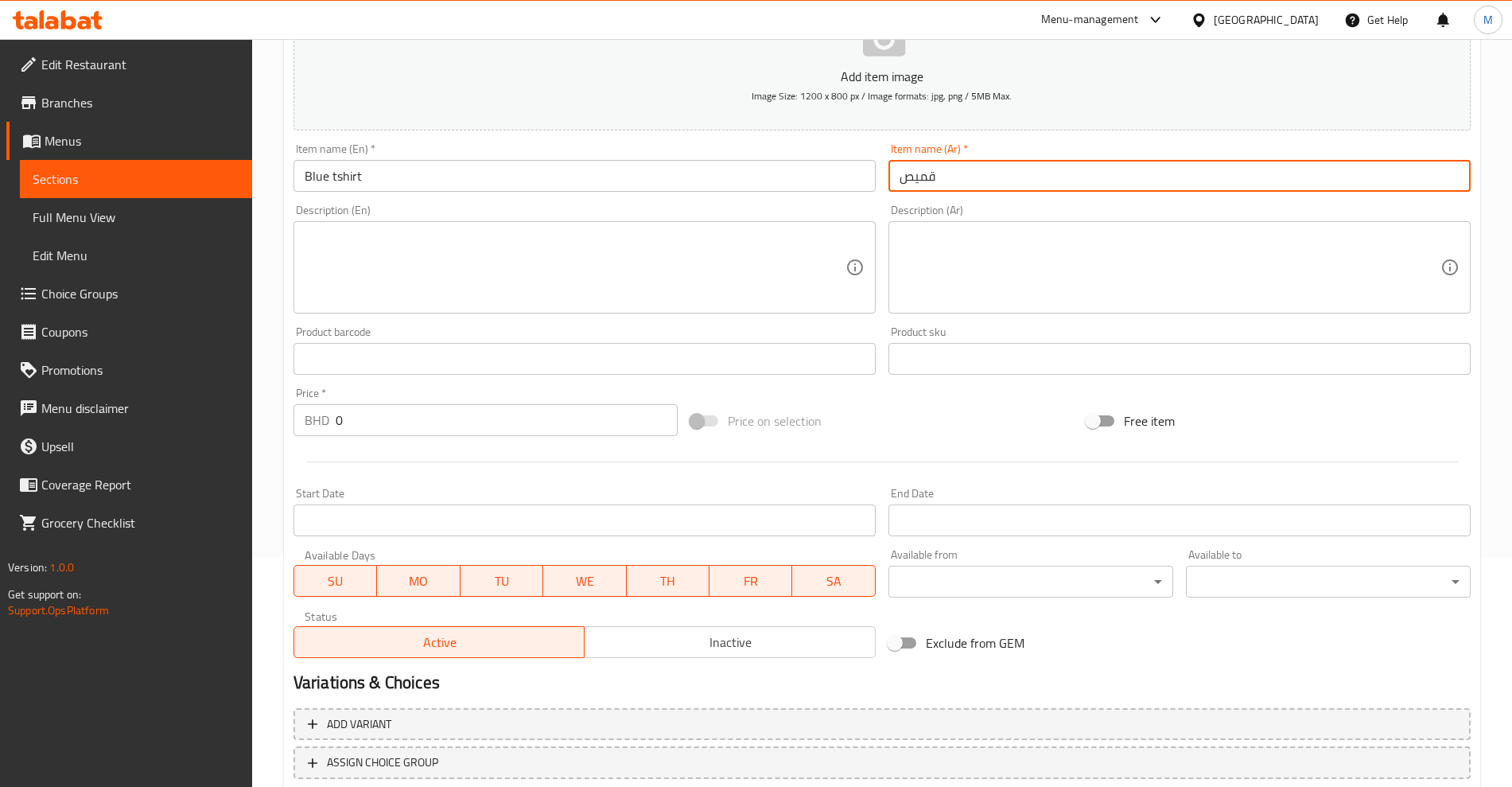
scroll to position [337, 0]
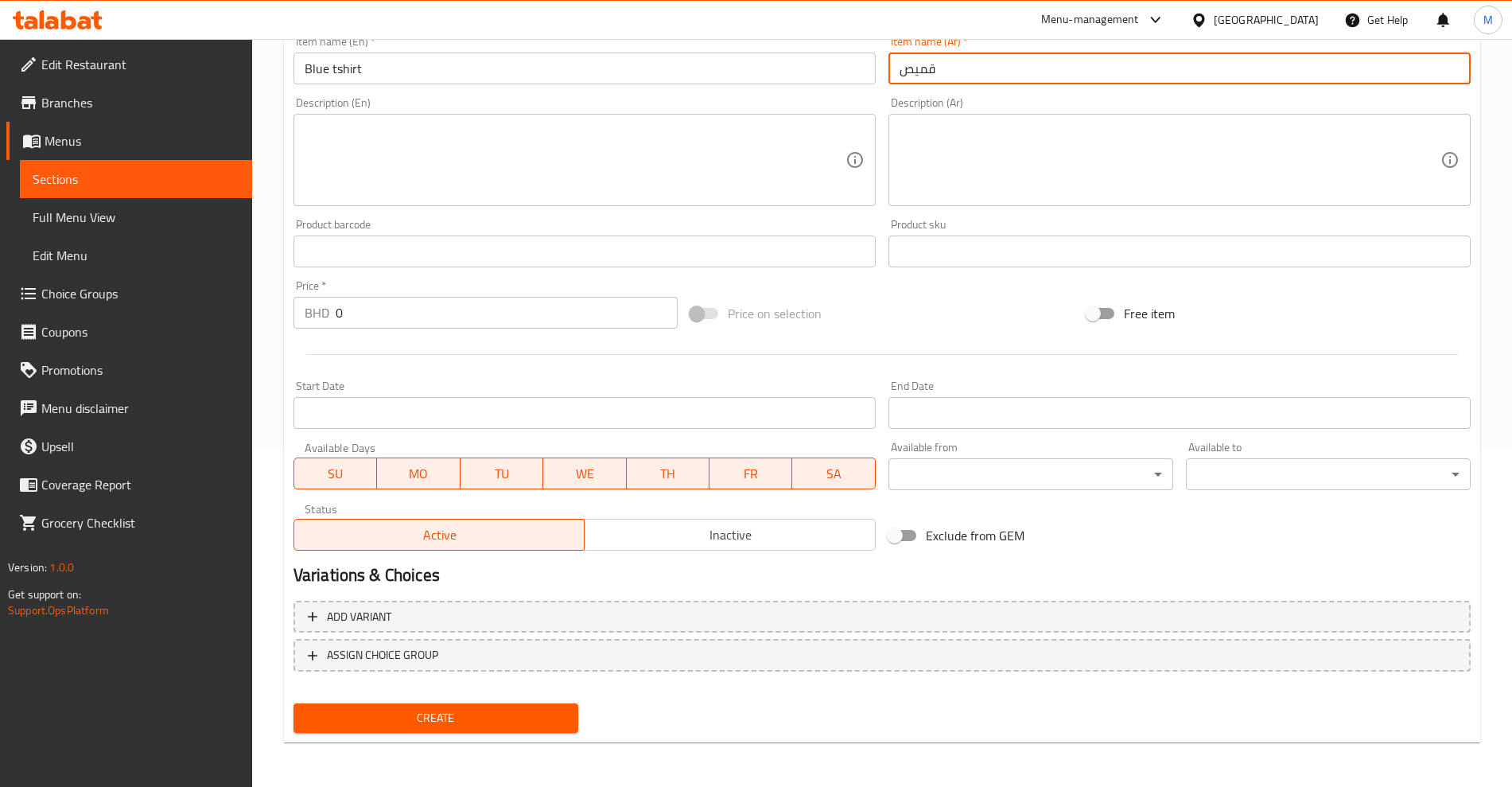
type input "قميص"
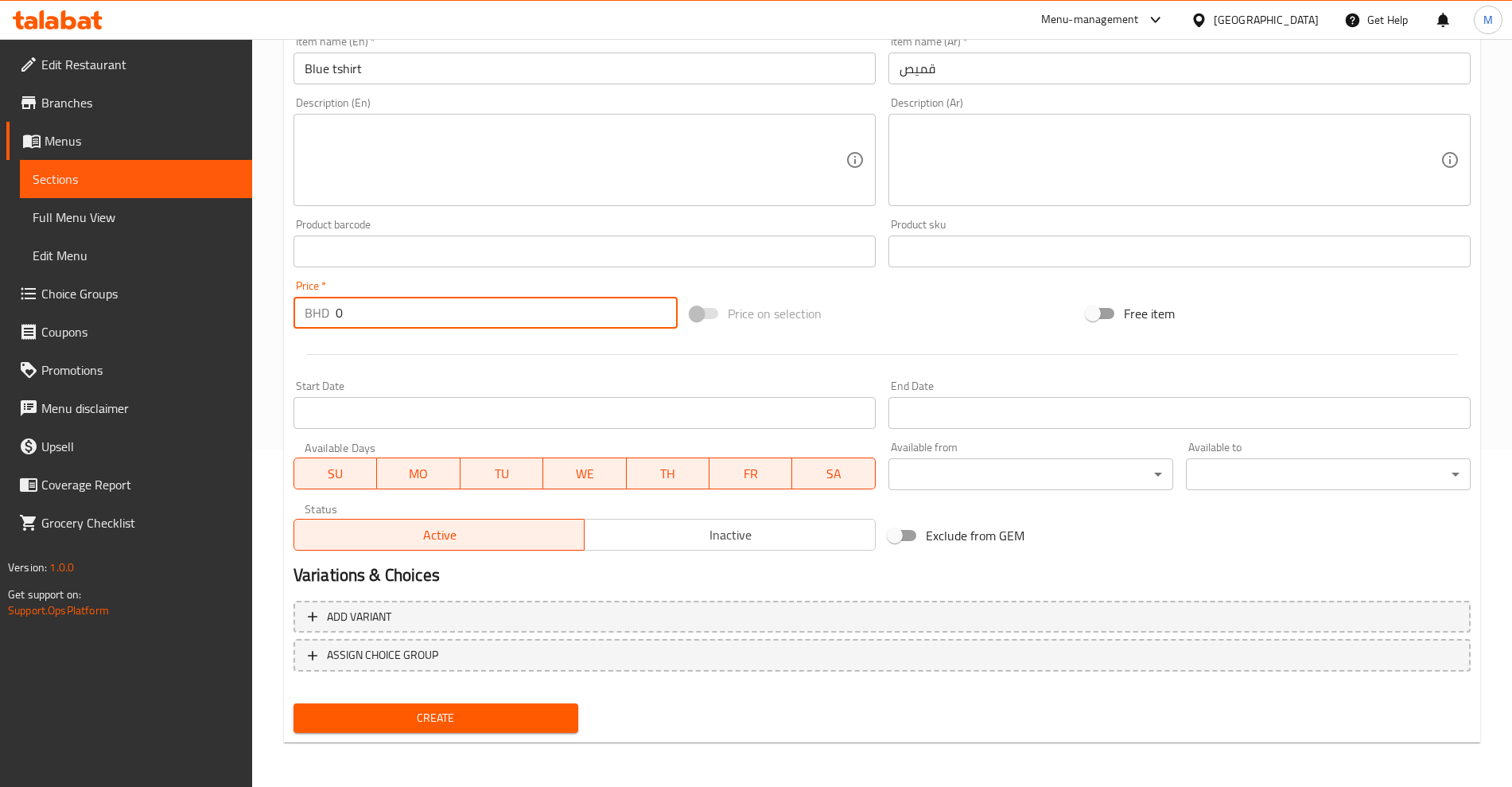
click at [507, 310] on input "0" at bounding box center [506, 312] width 342 height 31
type input "0"
type input "1"
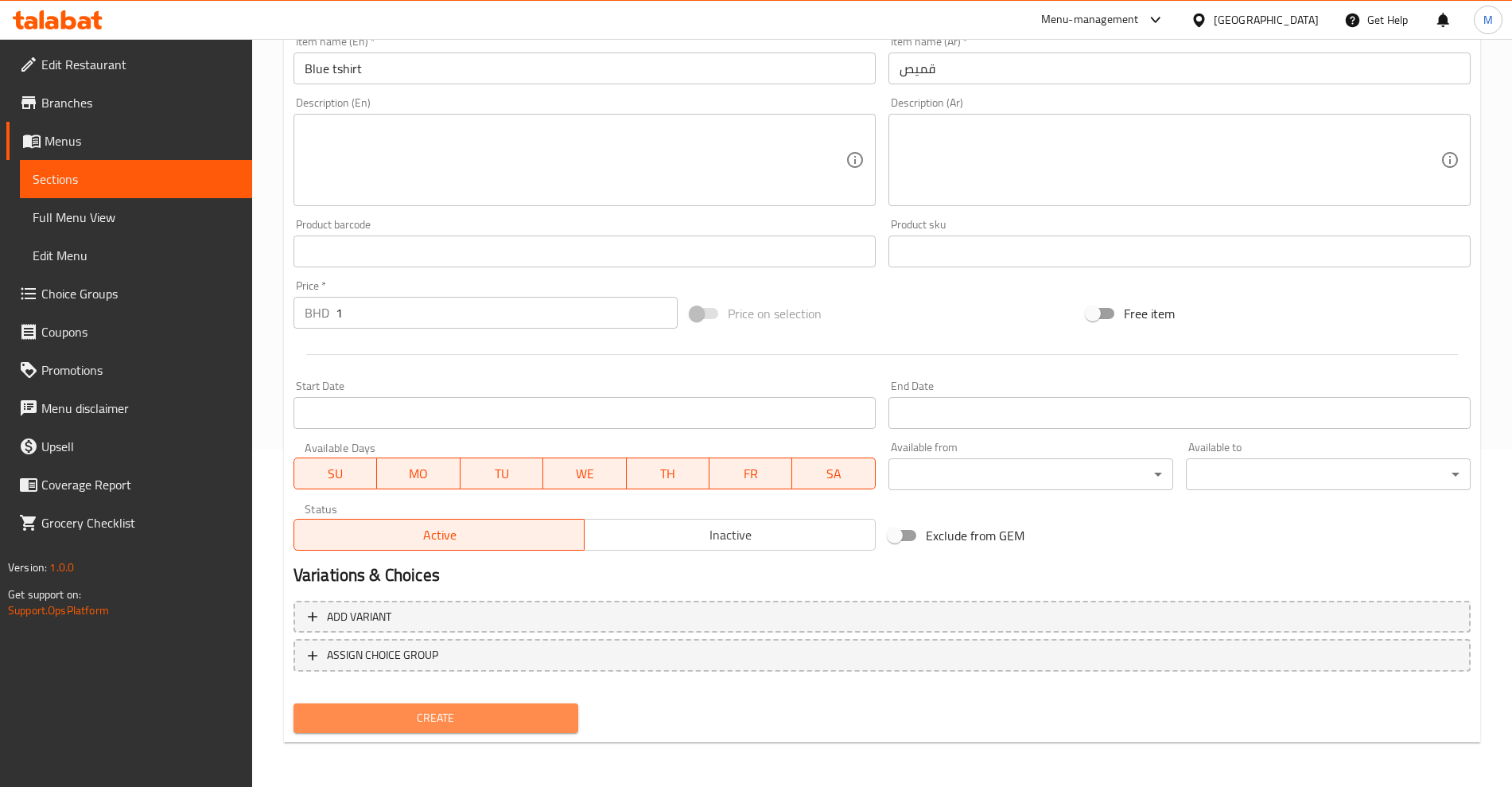
click at [482, 714] on span "Create" at bounding box center [436, 718] width 260 height 20
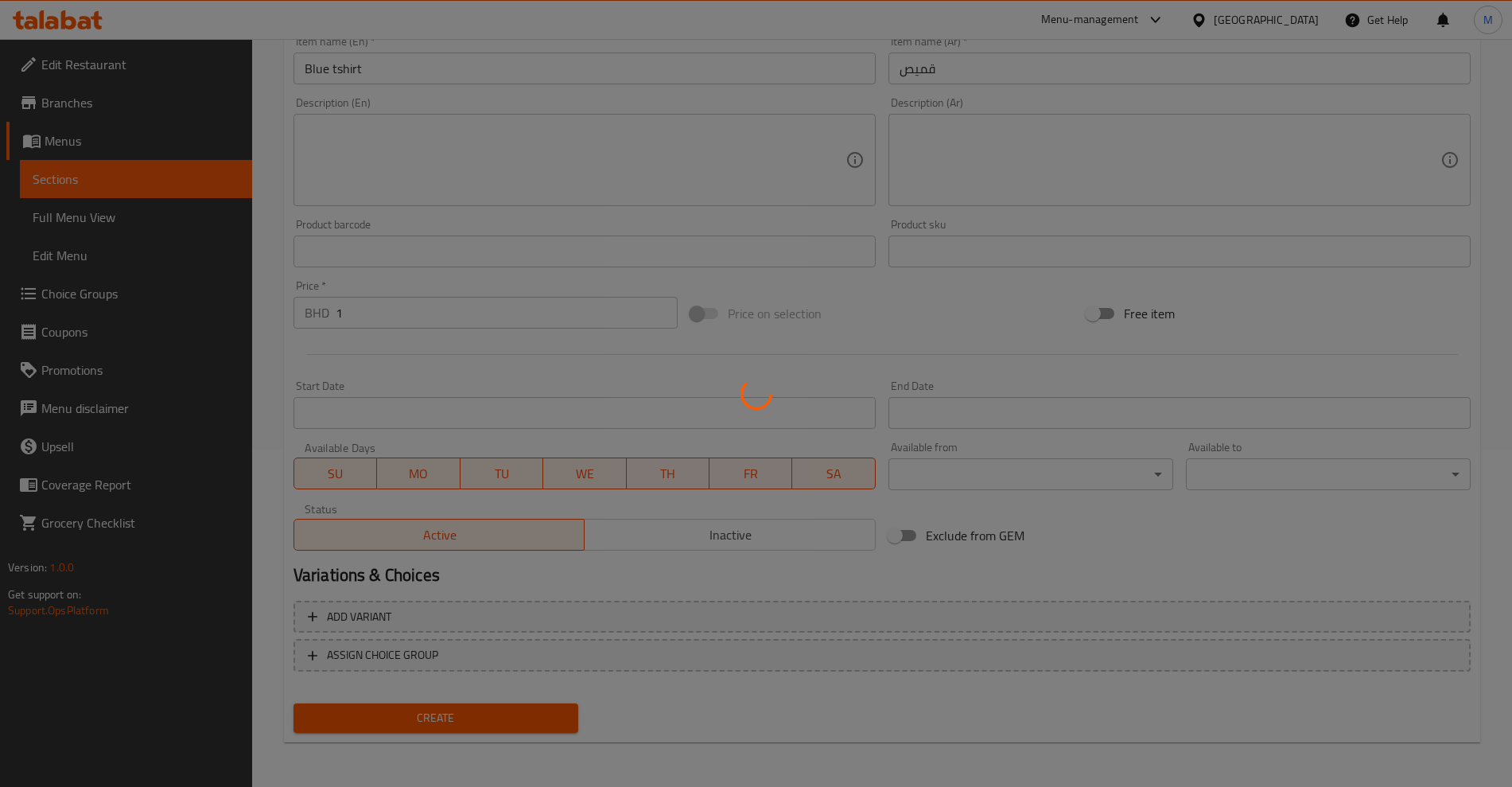
type input "0"
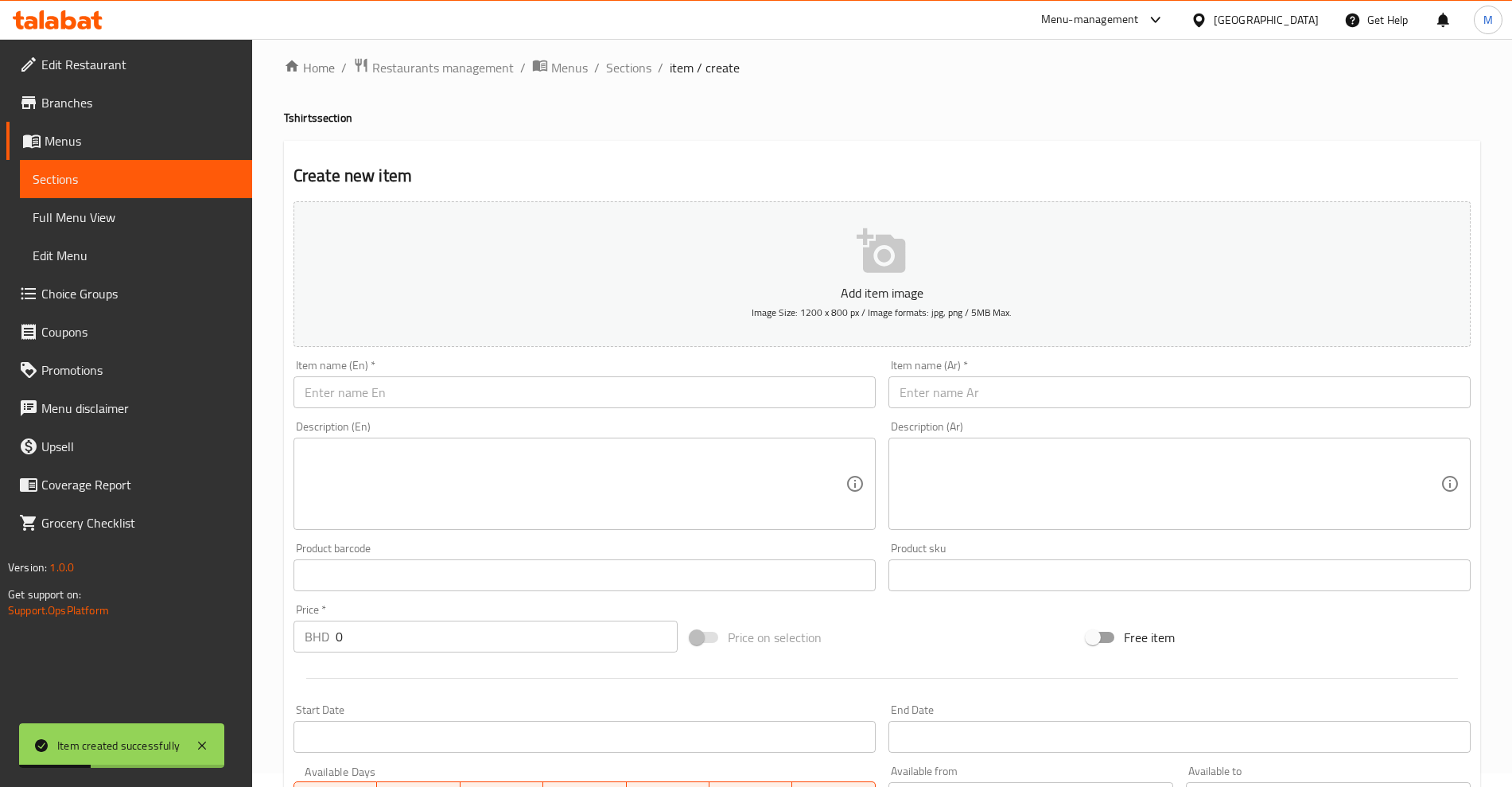
scroll to position [0, 0]
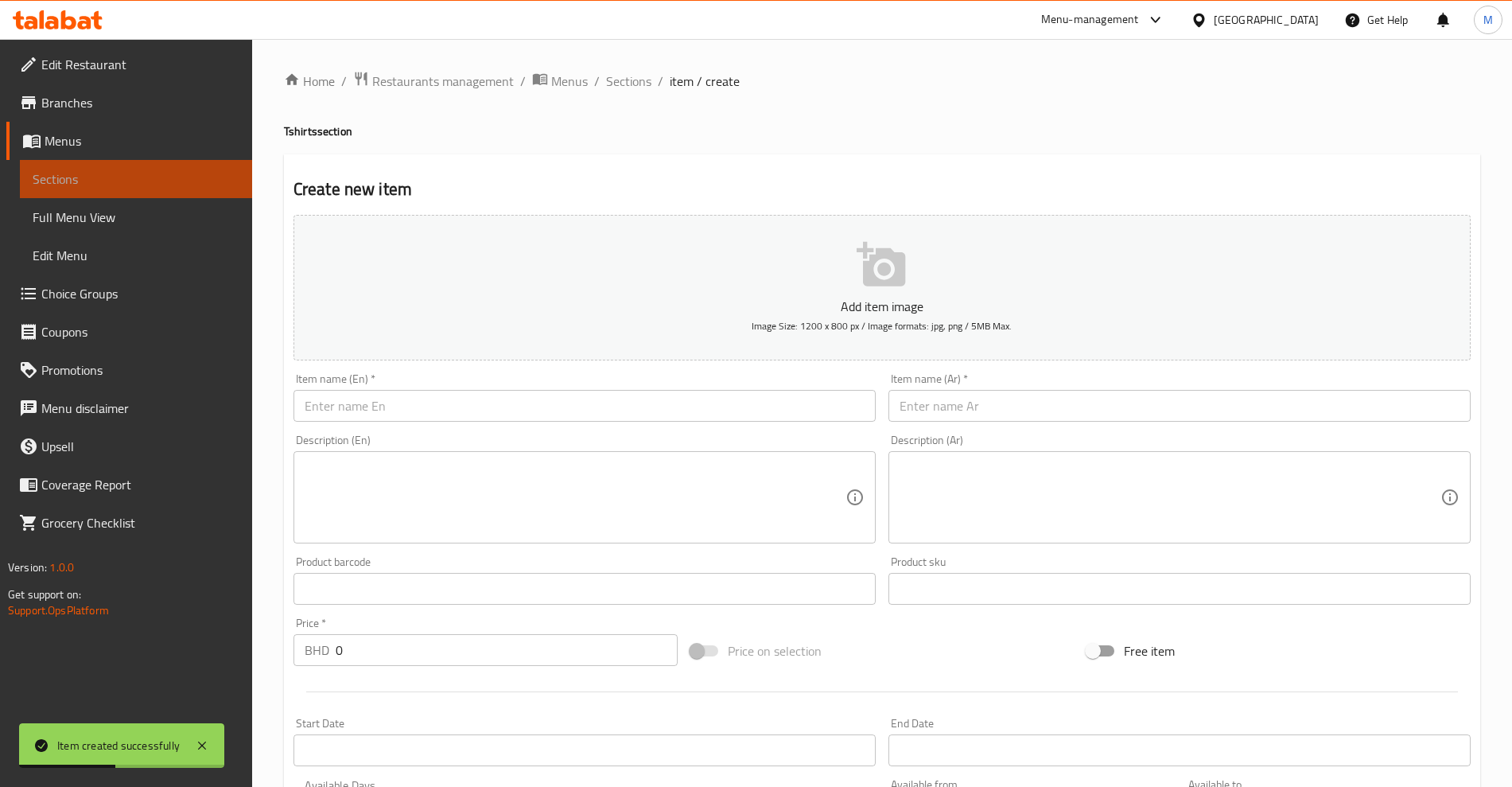
click at [61, 174] on span "Sections" at bounding box center [135, 179] width 207 height 19
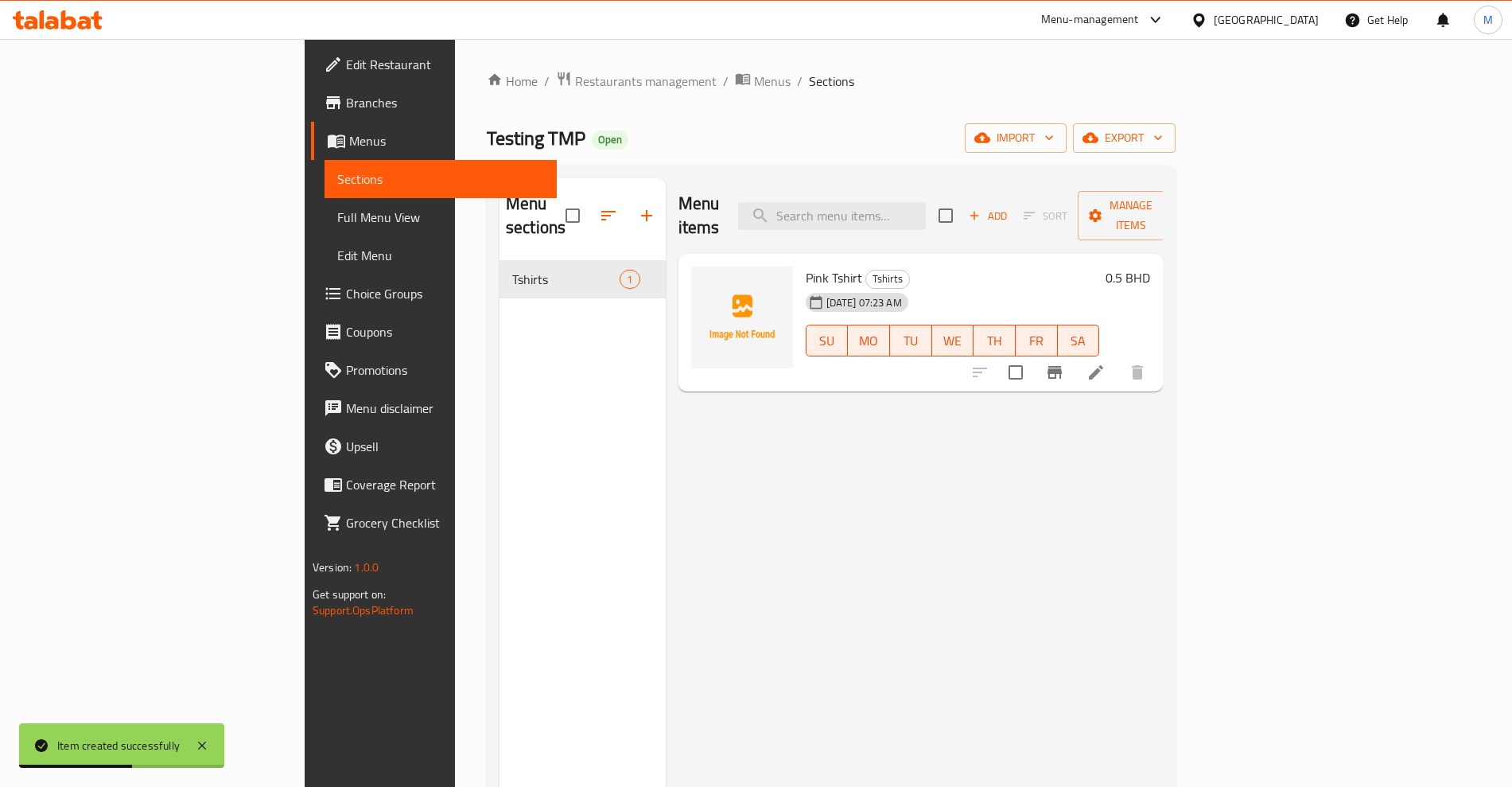
click at [881, 456] on div "Menu items Add Sort Manage items Pink Tshirt Tshirts [DATE] 07:23 AM SU MO TU W…" at bounding box center [915, 572] width 498 height 787
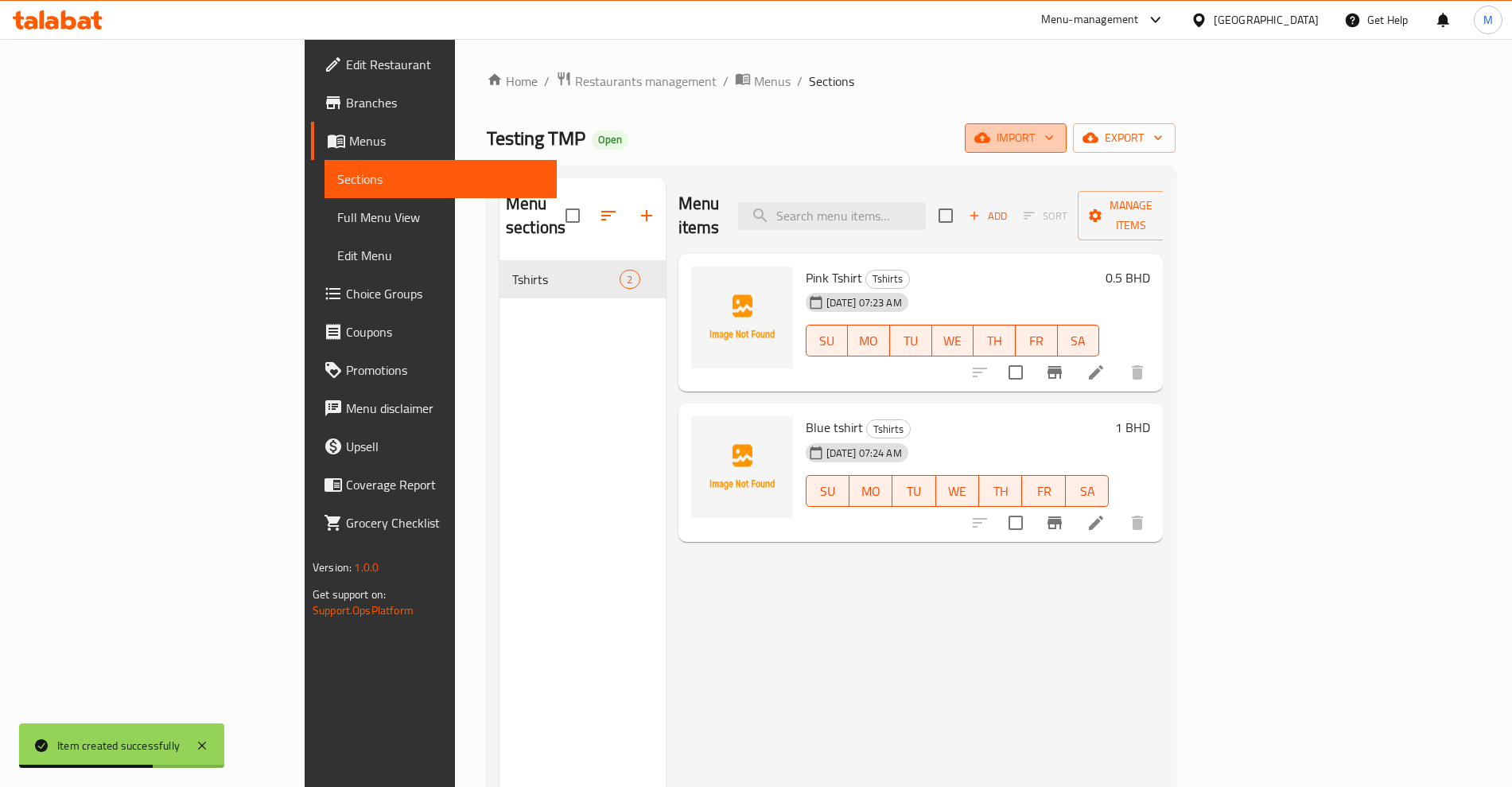
click at [1066, 148] on button "import" at bounding box center [1016, 138] width 102 height 30
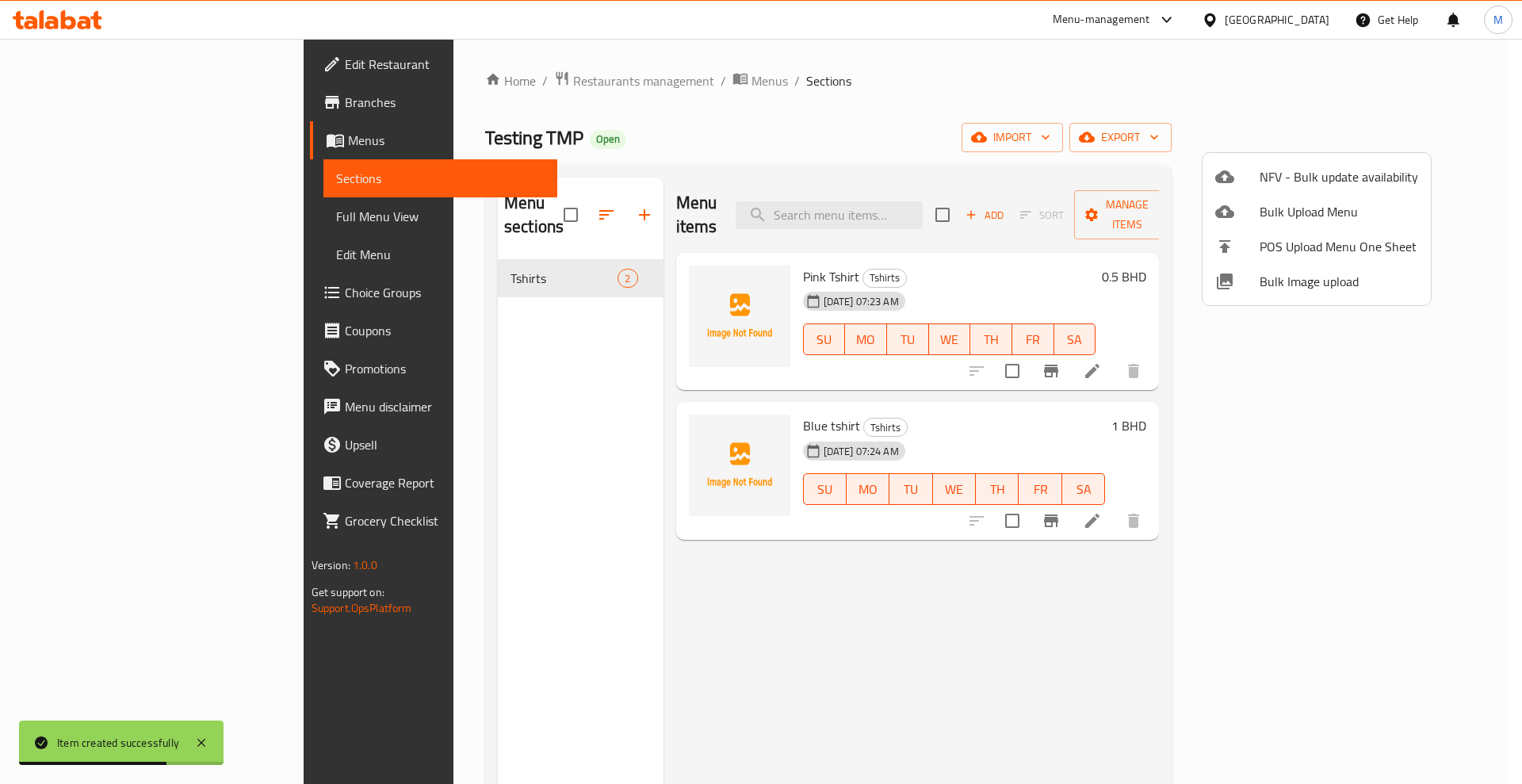
click at [1162, 104] on div at bounding box center [761, 392] width 1522 height 784
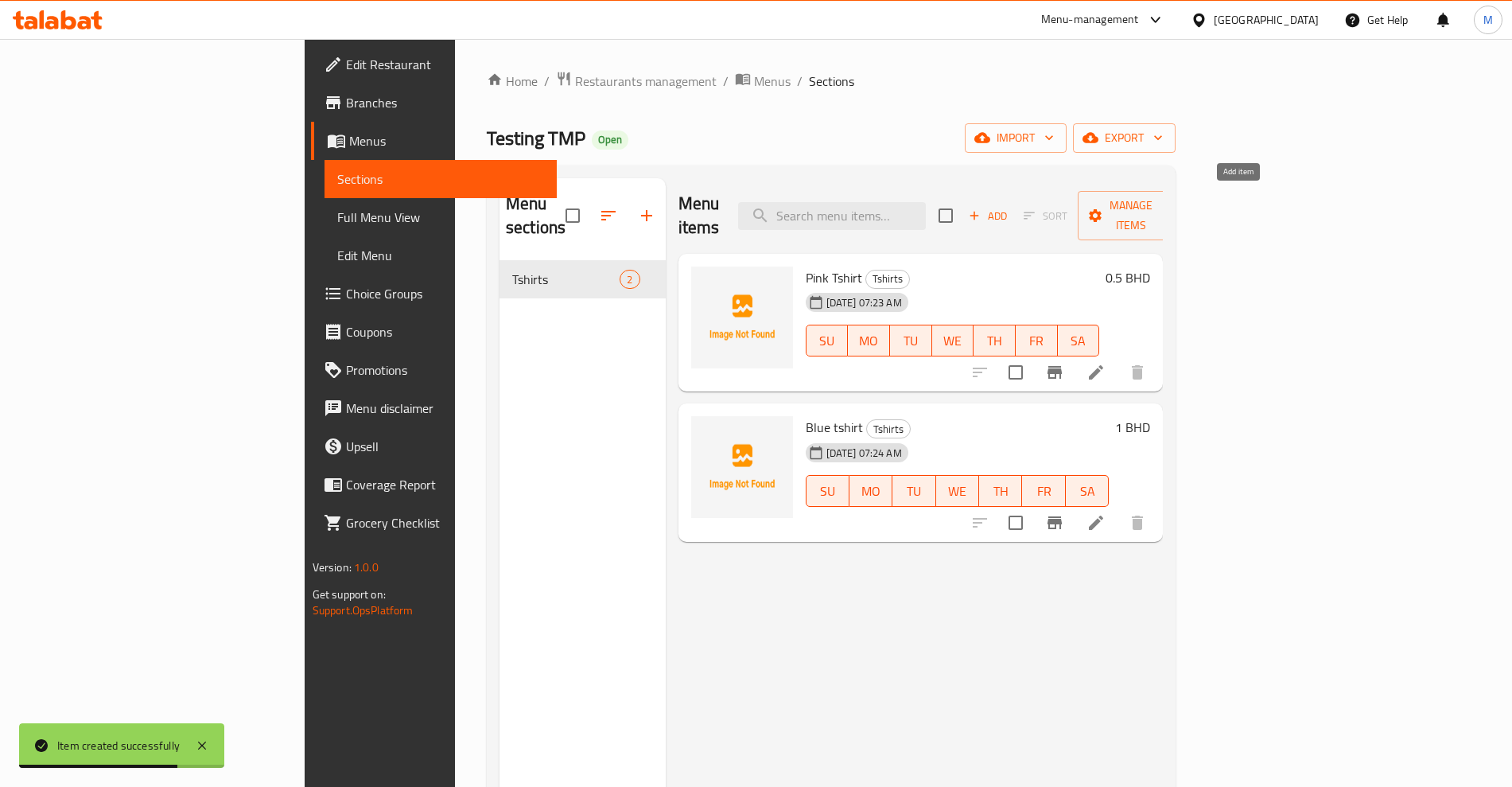
click at [1009, 207] on span "Add" at bounding box center [987, 216] width 43 height 19
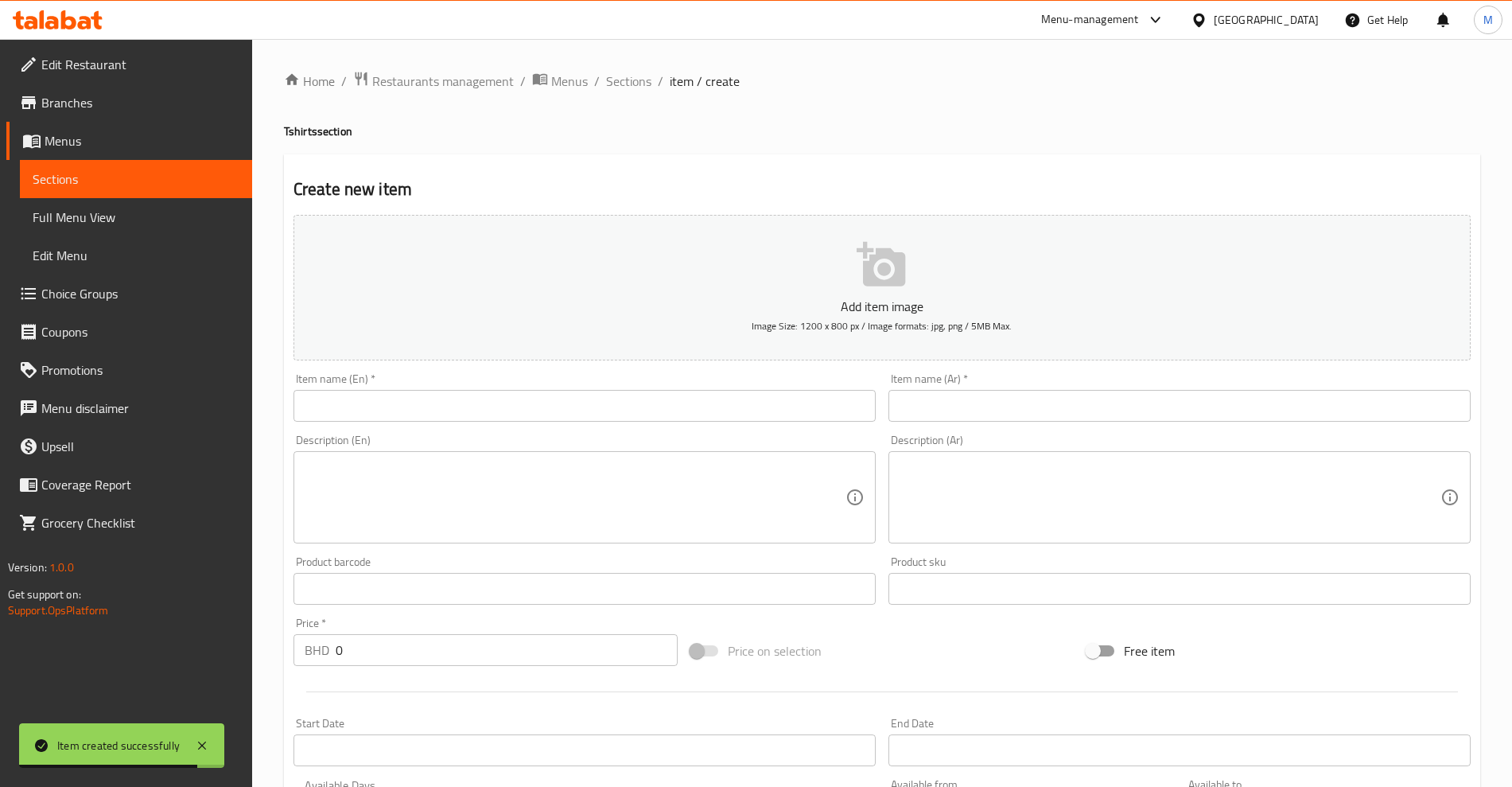
click at [527, 385] on div "Item name (En)   * Item name (En) *" at bounding box center [584, 398] width 582 height 48
click at [522, 402] on input "text" at bounding box center [584, 405] width 582 height 31
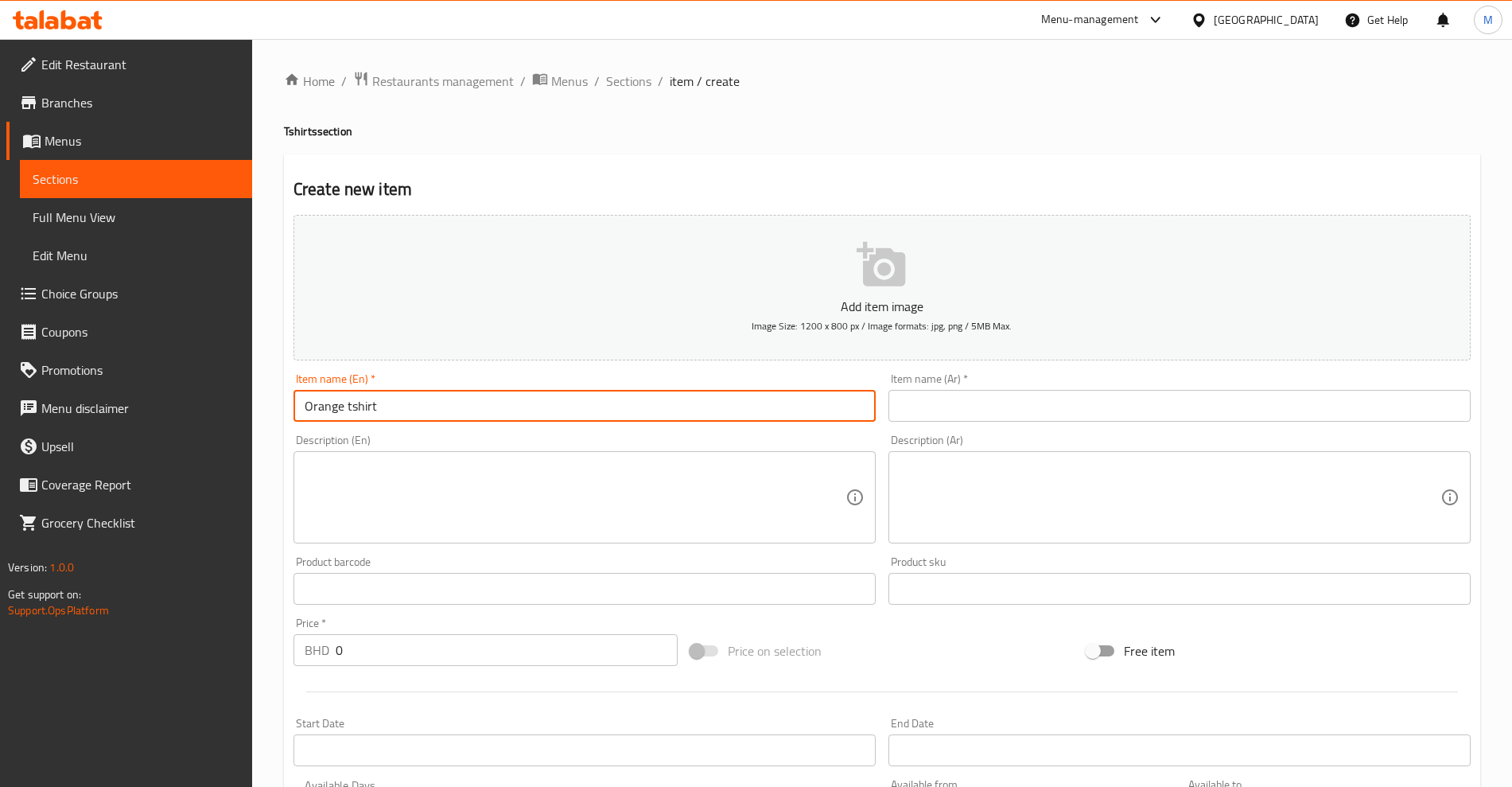
type input "Orange tshirt"
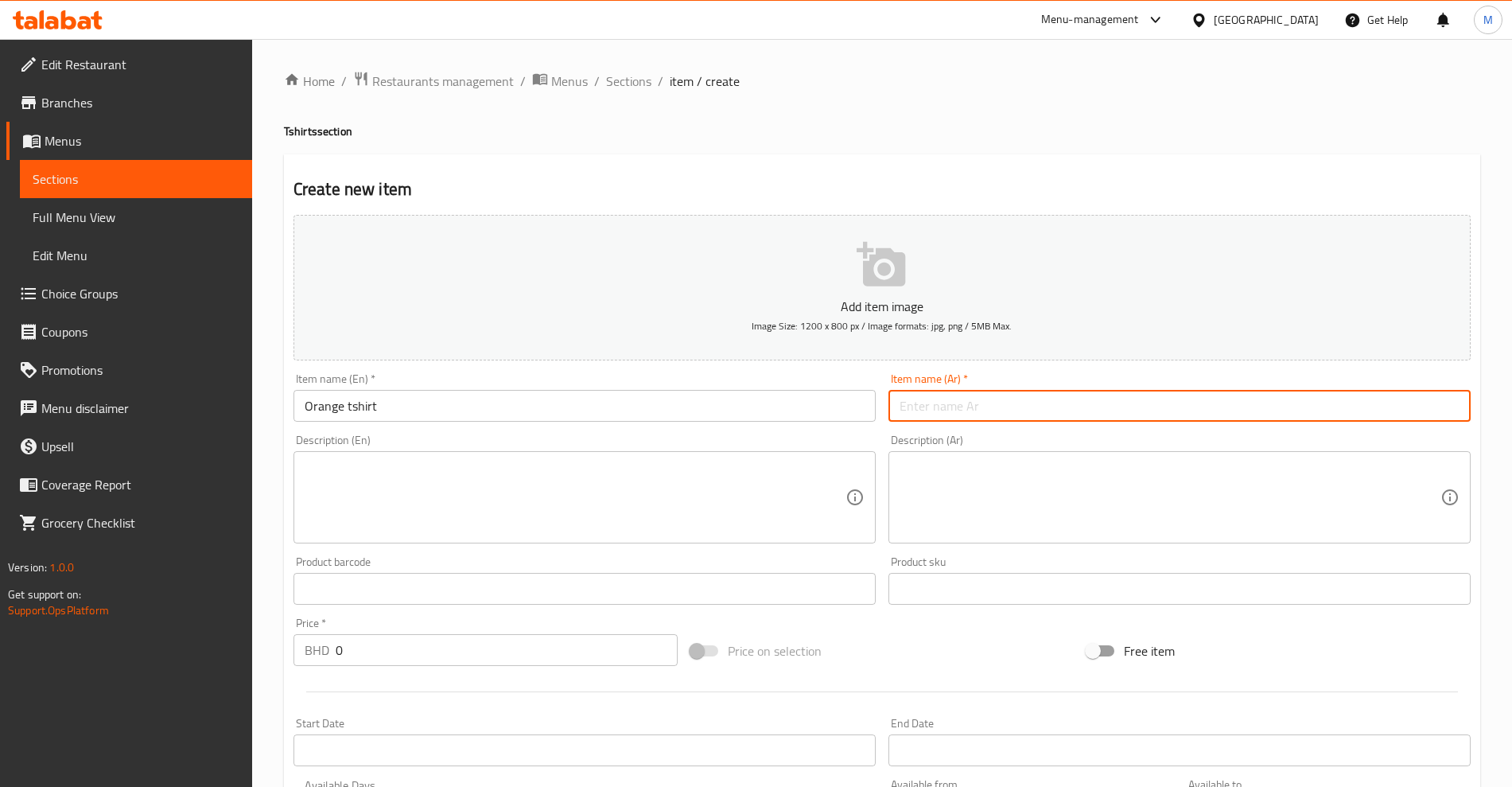
paste input "قميص"
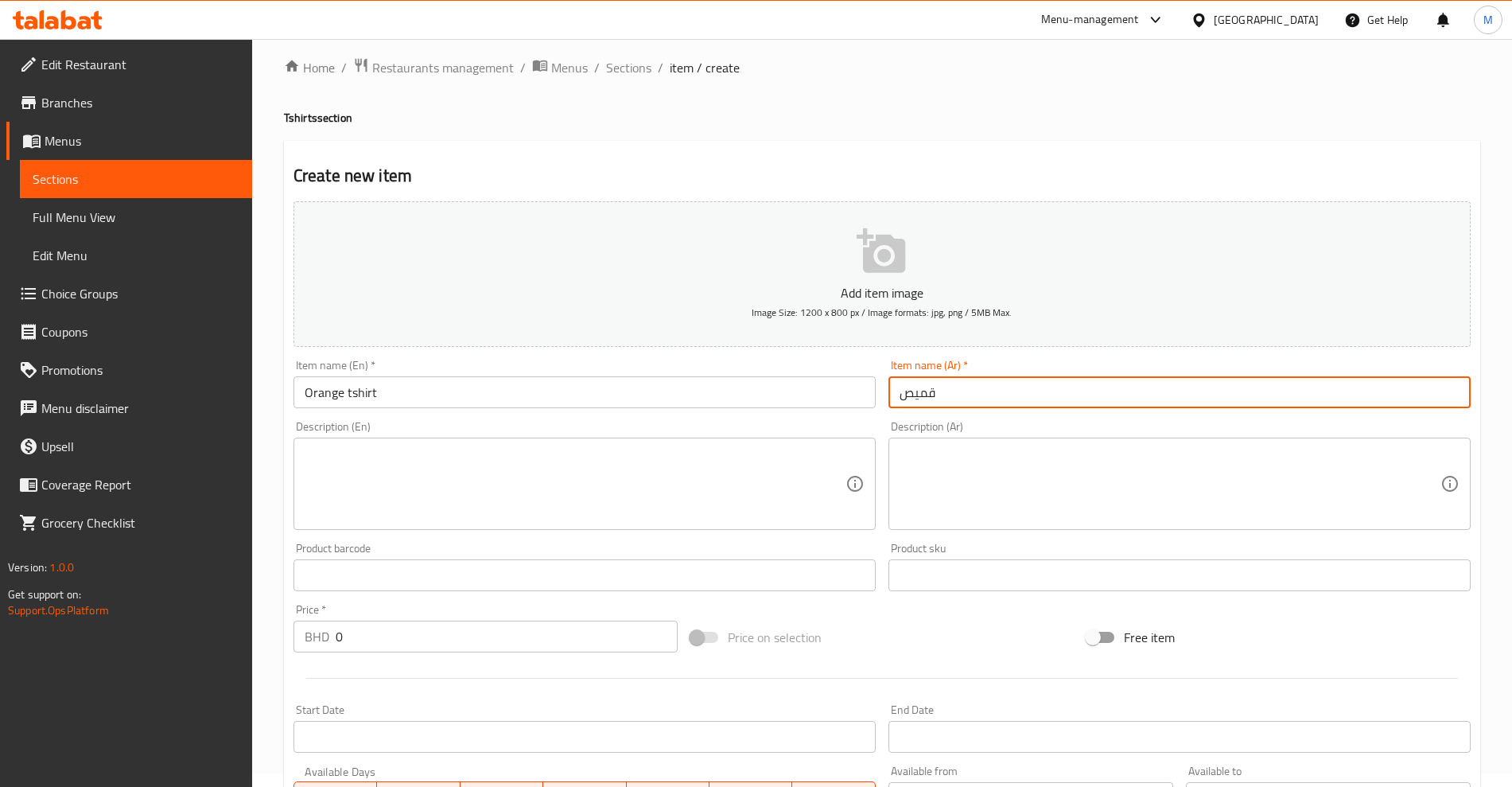
scroll to position [199, 0]
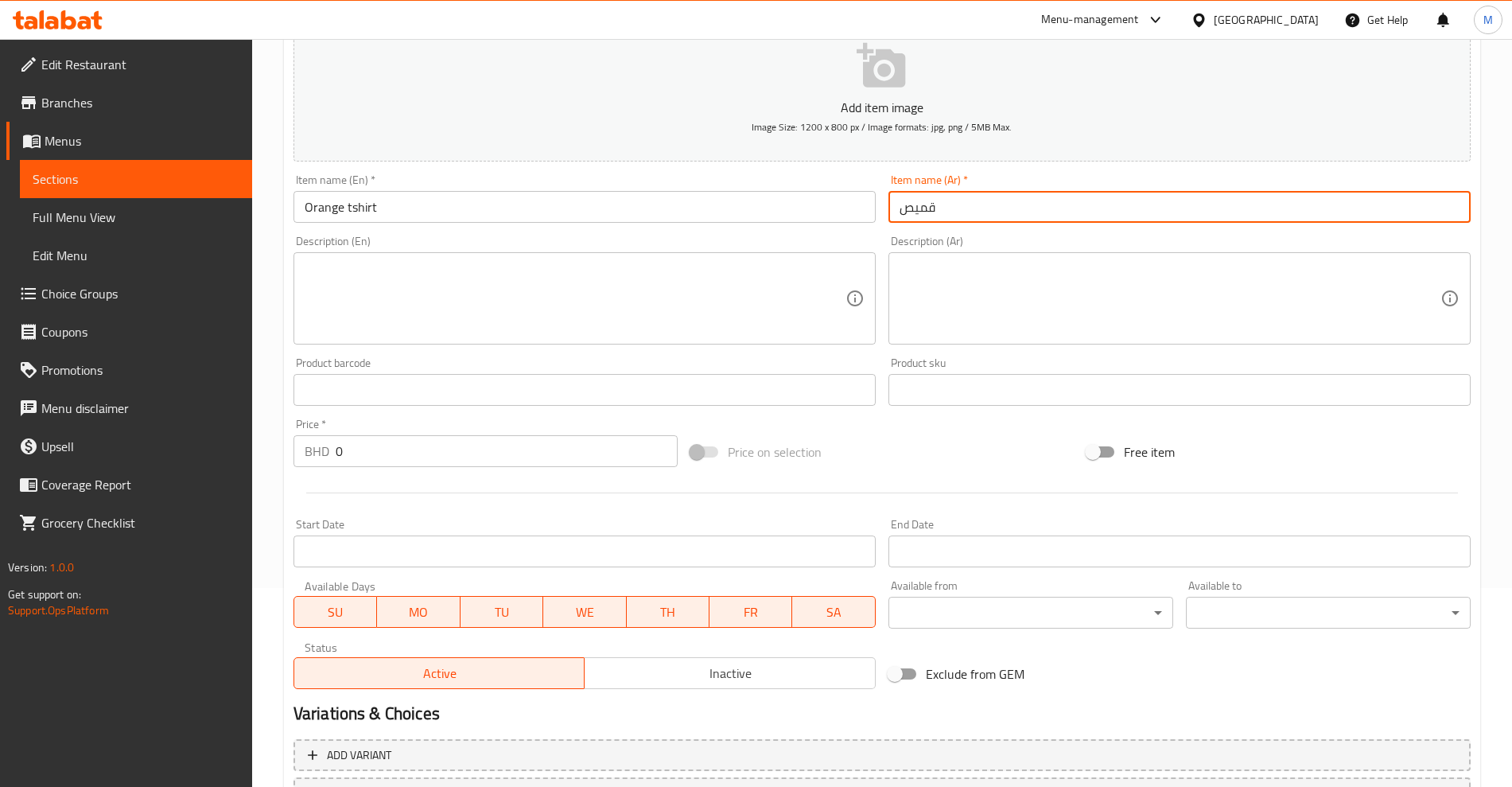
type input "قميص"
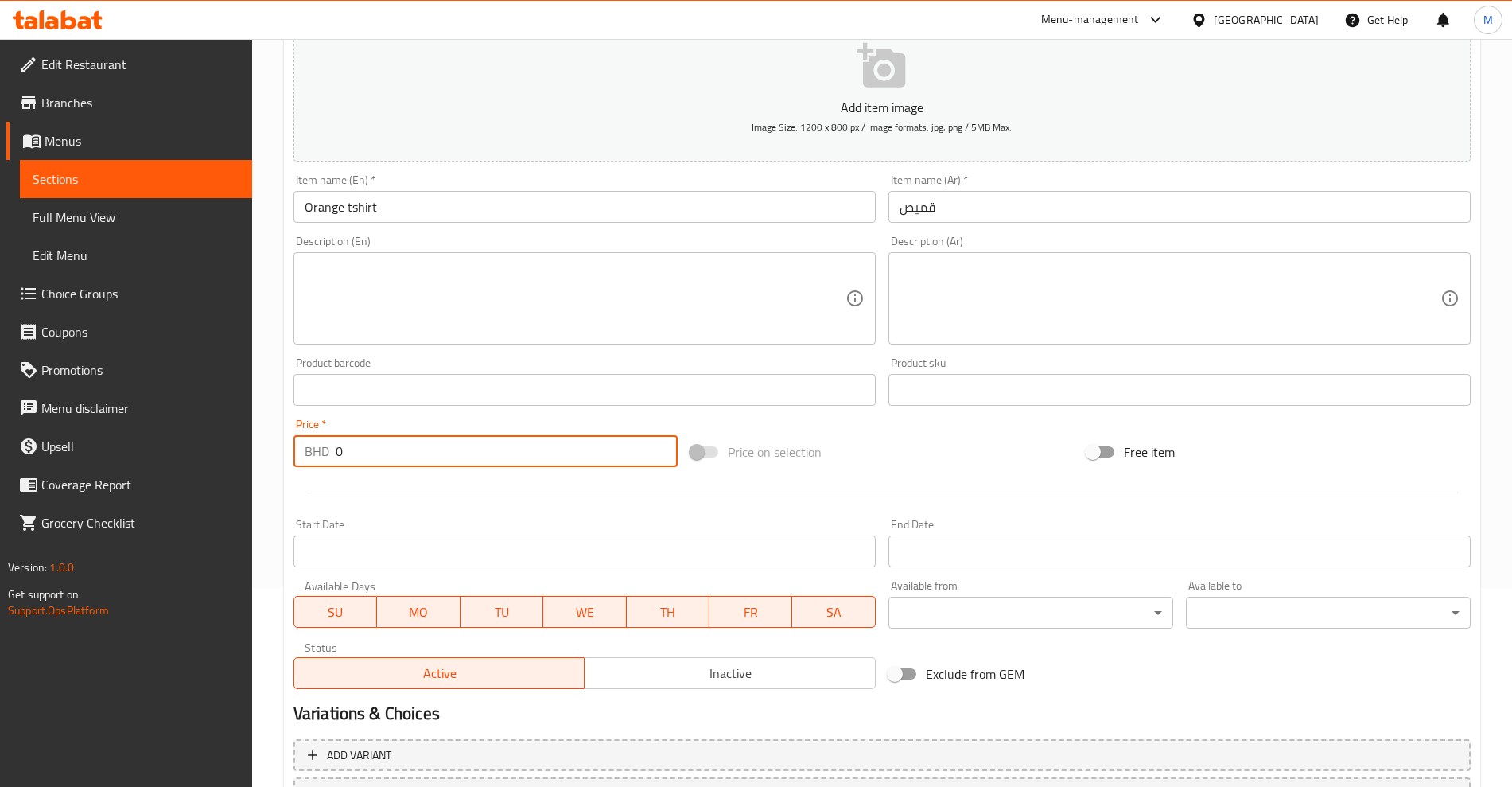
click at [380, 455] on input "0" at bounding box center [506, 451] width 342 height 31
type input "2"
click at [674, 510] on div at bounding box center [882, 493] width 1190 height 39
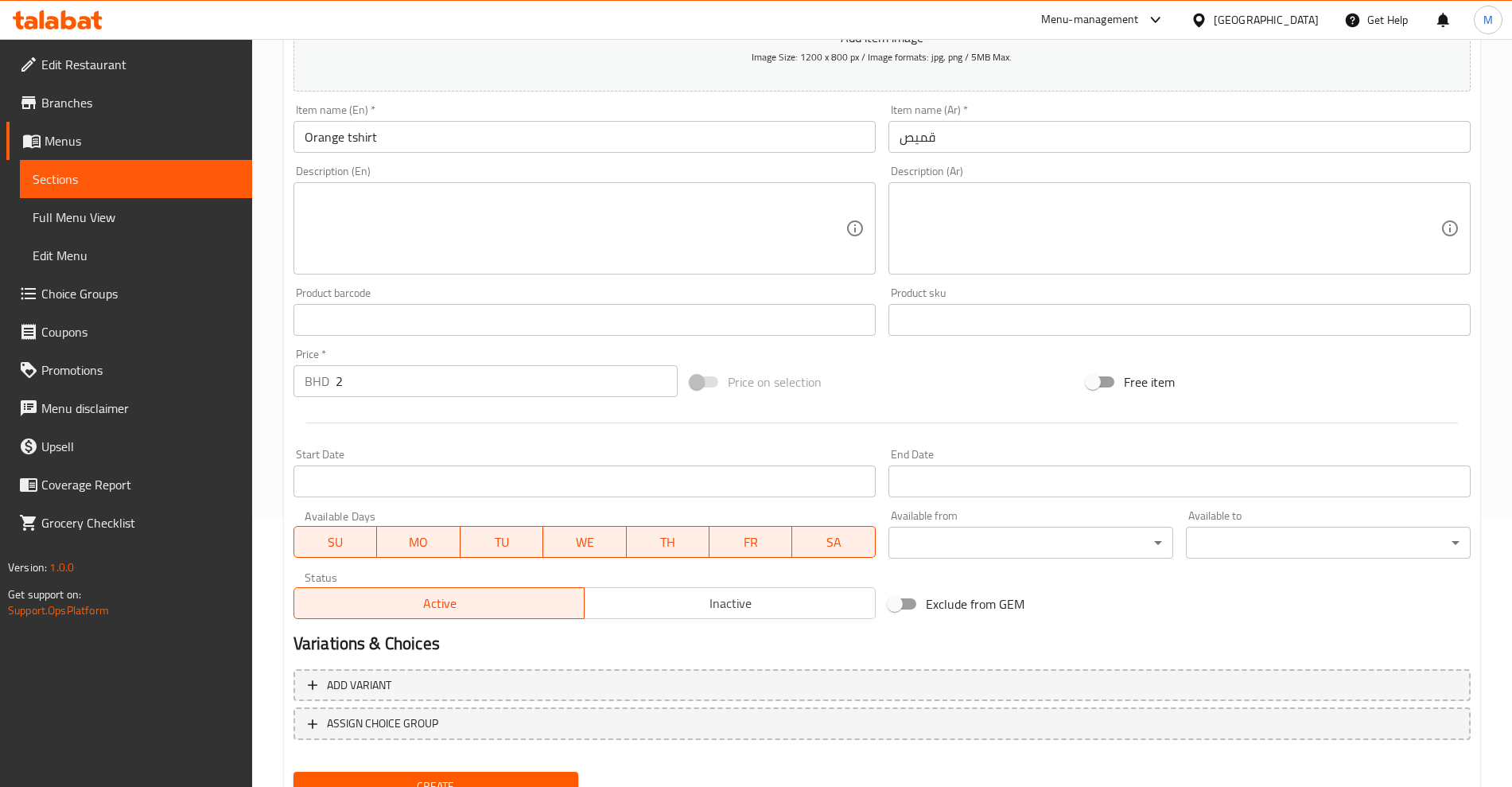
scroll to position [337, 0]
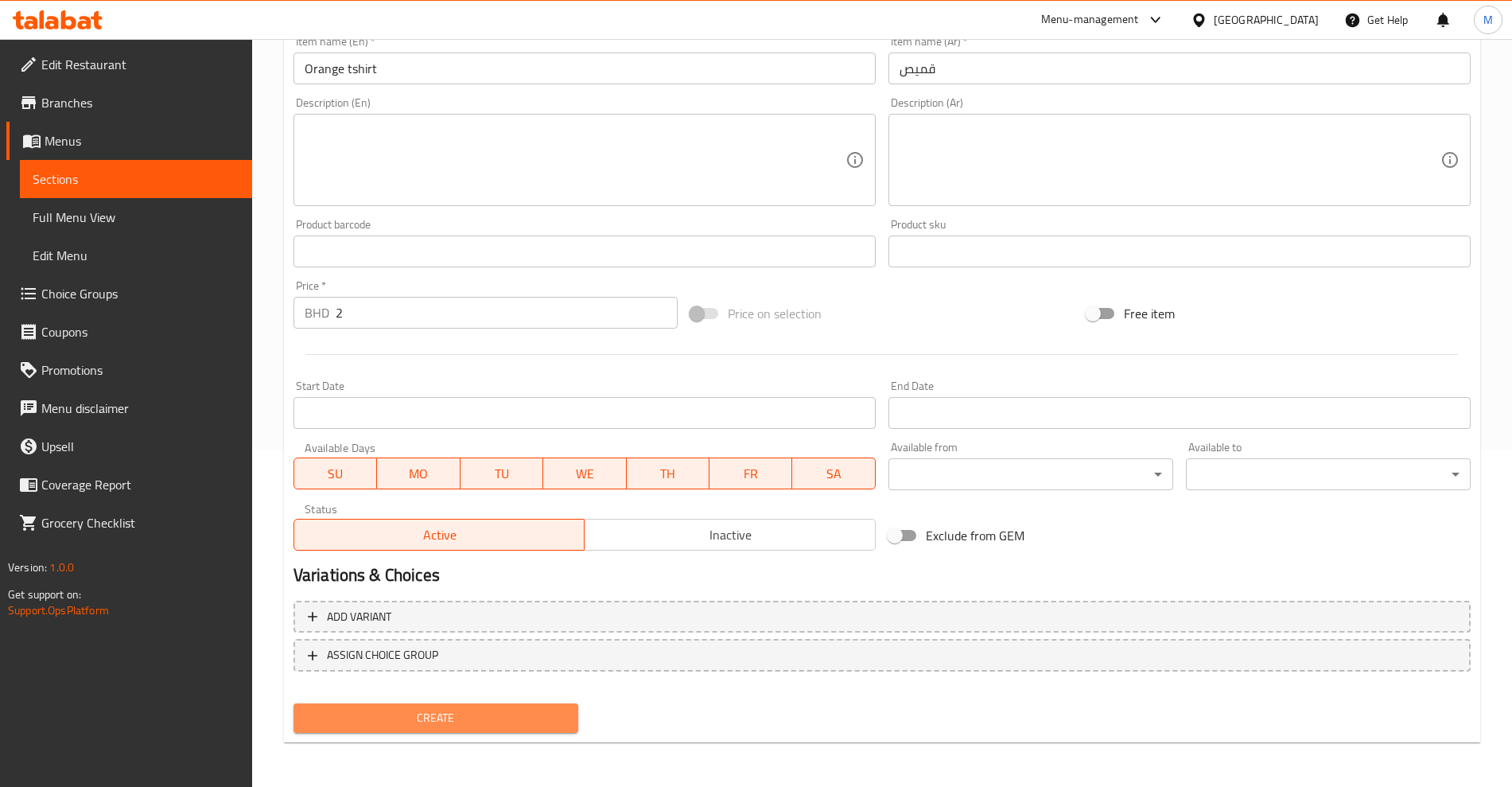
click at [508, 709] on span "Create" at bounding box center [436, 718] width 260 height 20
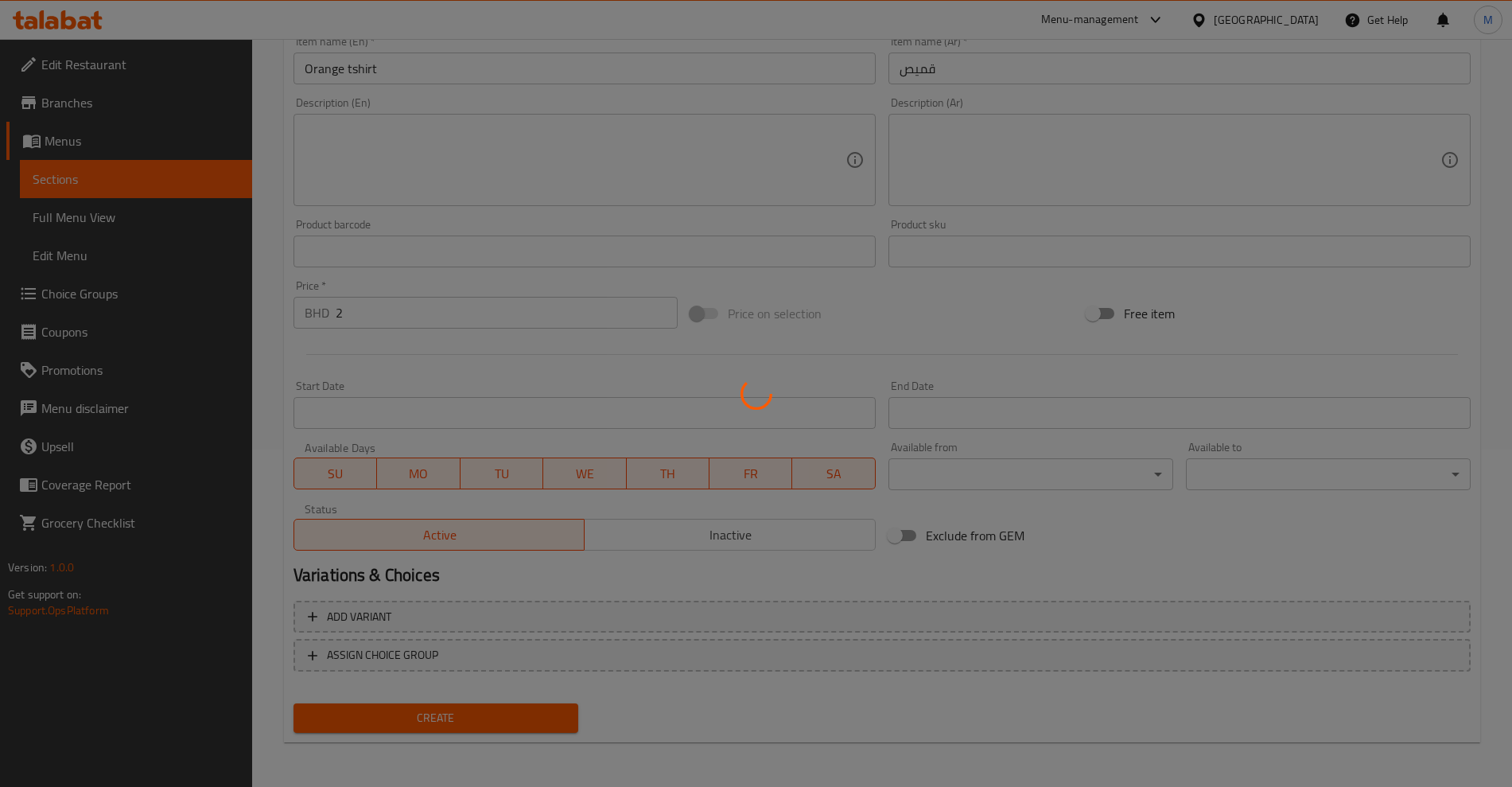
type input "0"
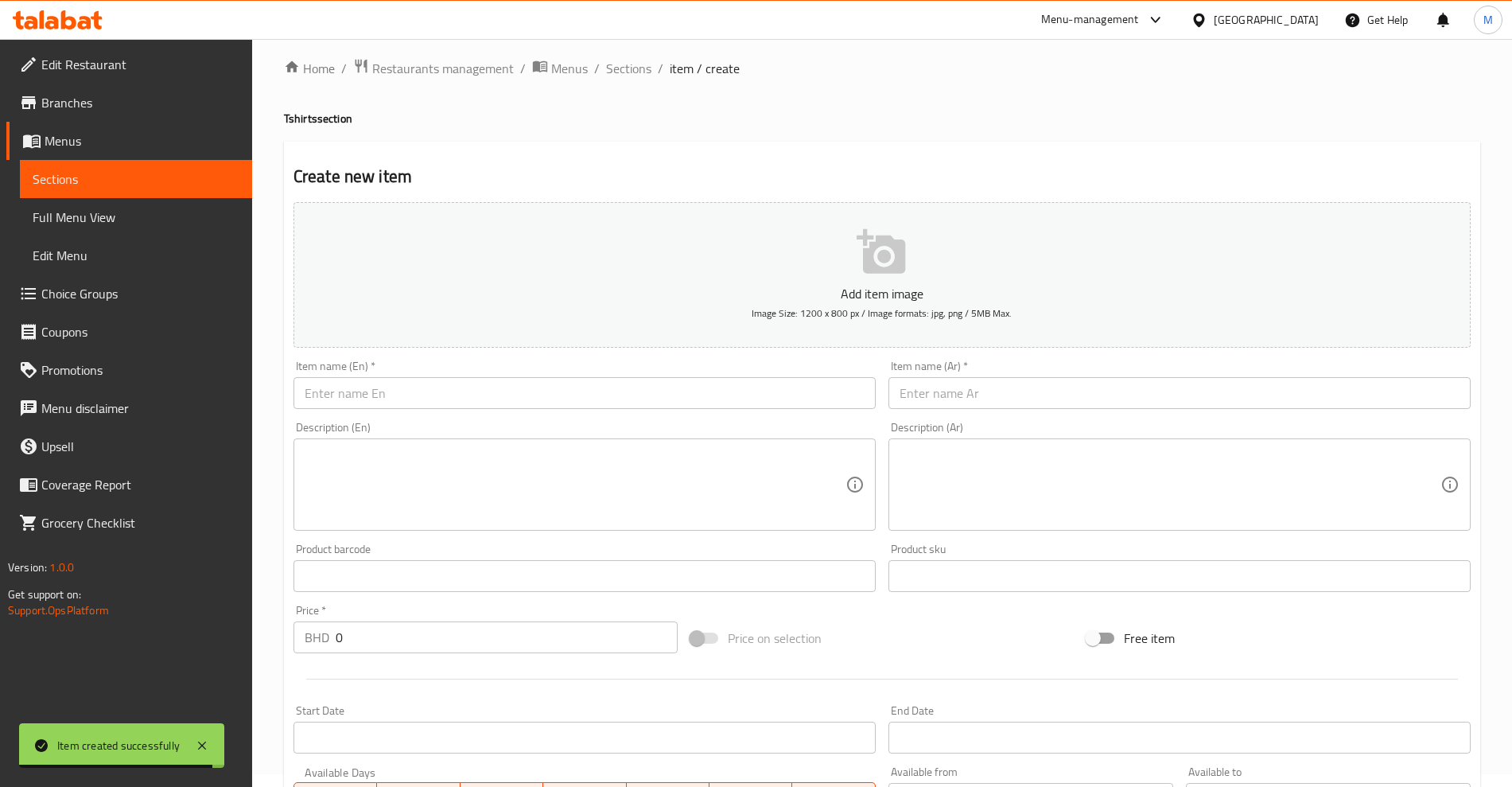
scroll to position [0, 0]
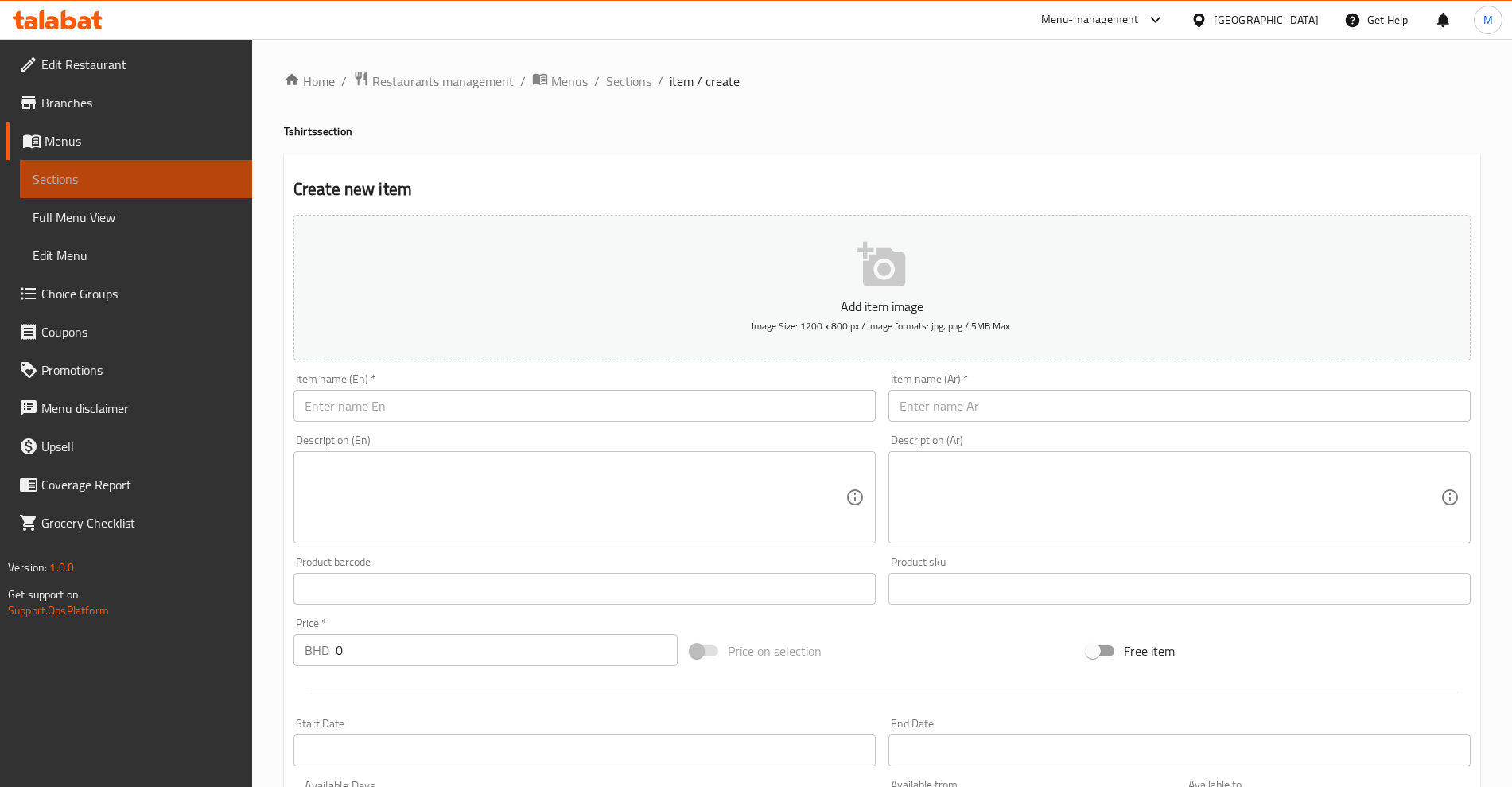
click at [65, 173] on span "Sections" at bounding box center [135, 179] width 207 height 19
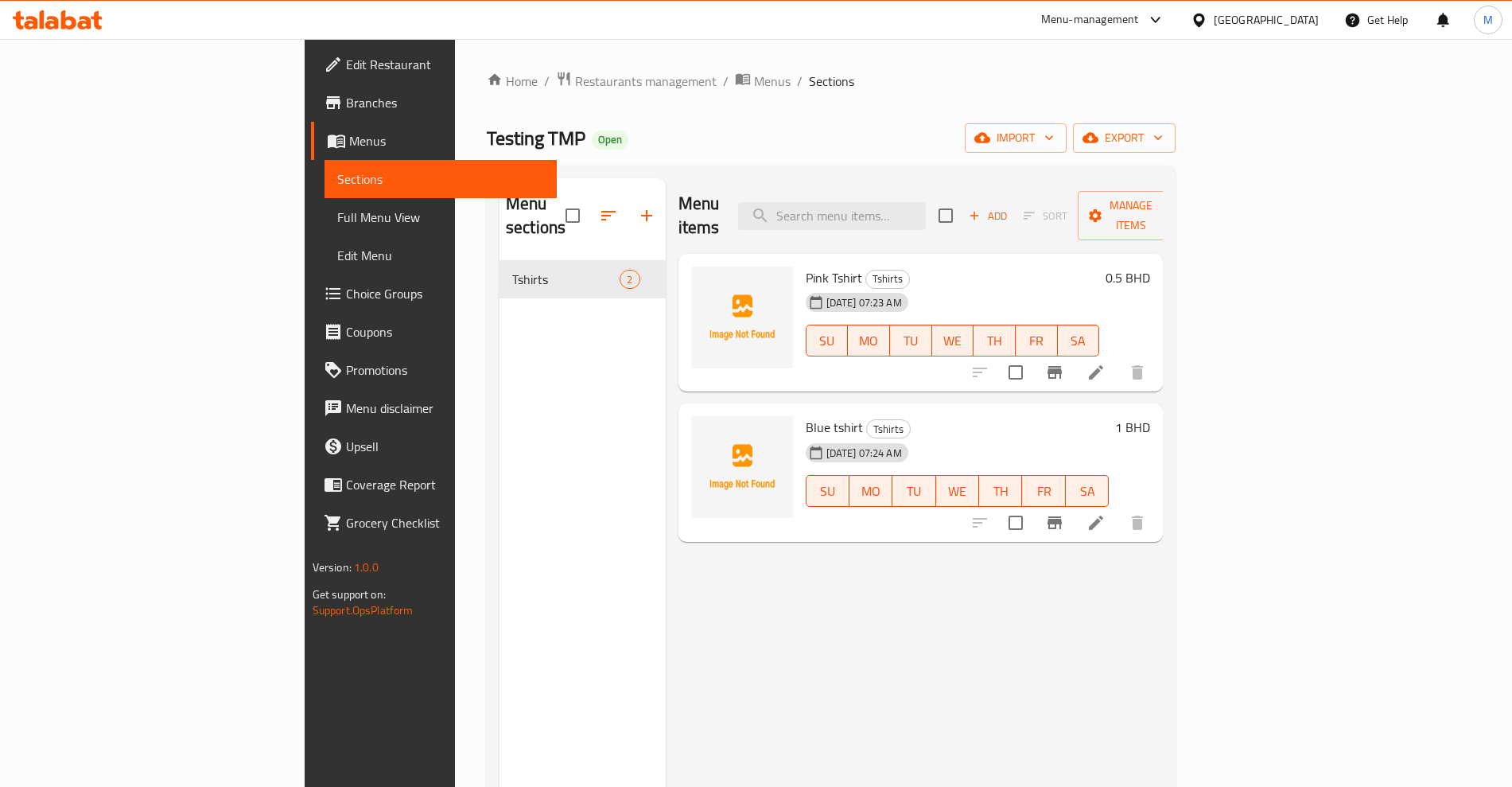
click at [855, 599] on div "Menu items Add Sort Manage items Pink Tshirt Tshirts [DATE] 07:23 AM SU MO TU W…" at bounding box center [915, 572] width 498 height 787
